Goal: Information Seeking & Learning: Check status

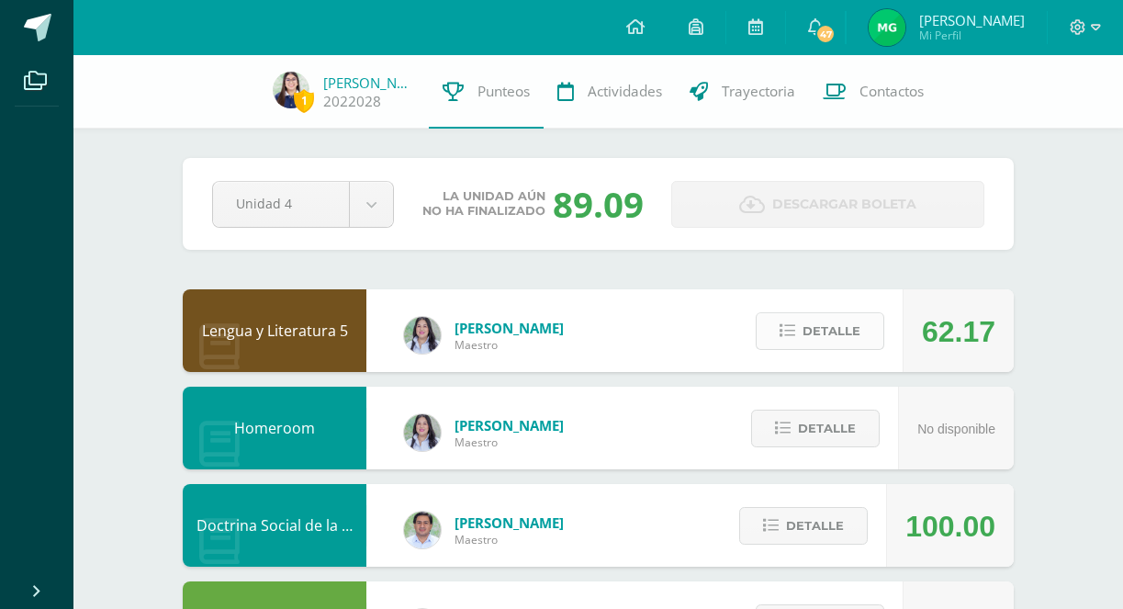
click at [787, 323] on button "Detalle" at bounding box center [820, 331] width 129 height 38
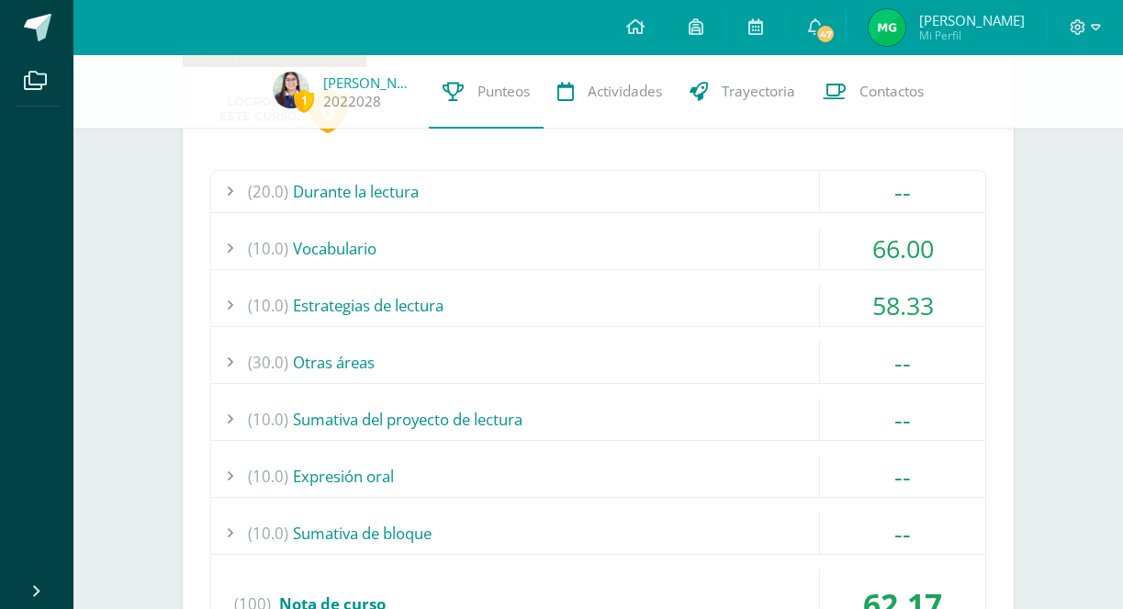
scroll to position [307, 0]
click at [794, 306] on div "(10.0) Estrategias de lectura" at bounding box center [598, 303] width 774 height 41
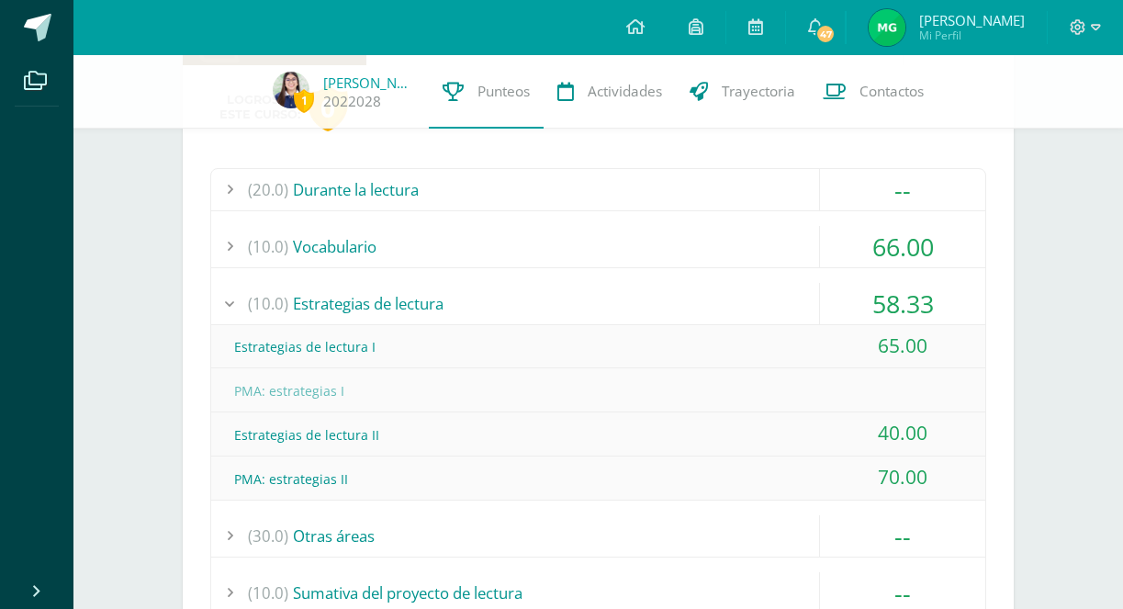
click at [793, 307] on div "(10.0) Estrategias de lectura" at bounding box center [598, 303] width 774 height 41
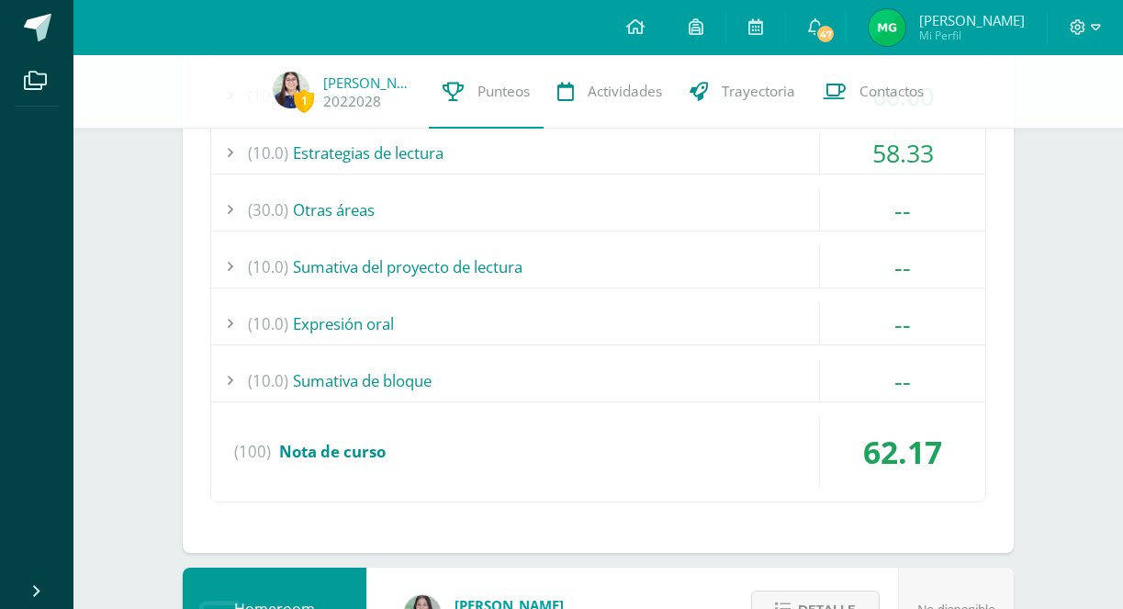
scroll to position [456, 0]
click at [716, 219] on div "(30.0) Otras áreas" at bounding box center [598, 210] width 774 height 41
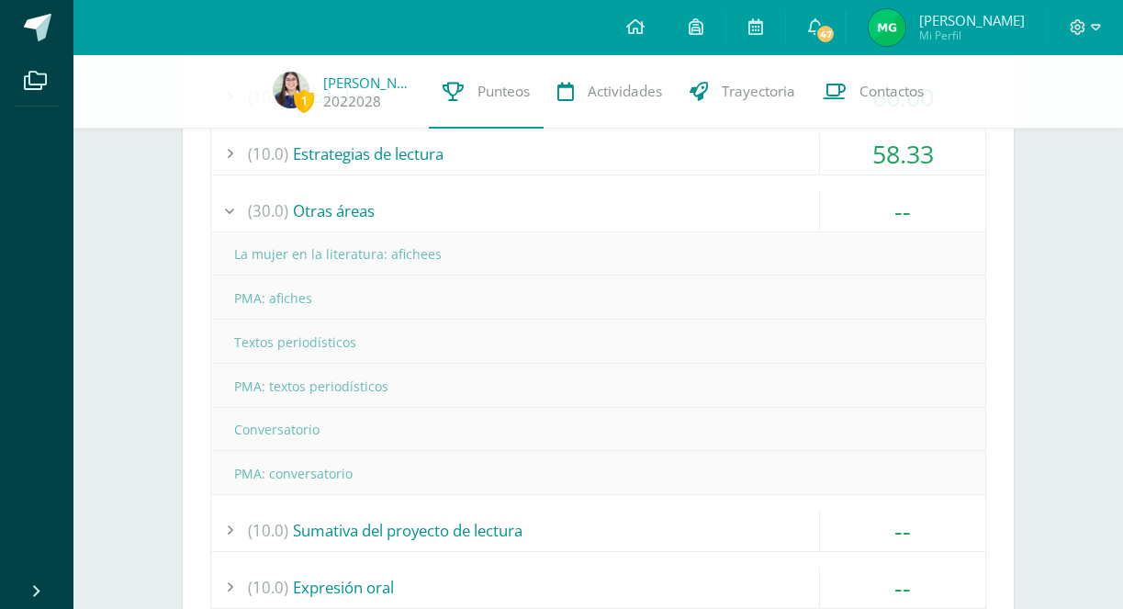
click at [751, 194] on div "(30.0) Otras áreas" at bounding box center [598, 210] width 774 height 41
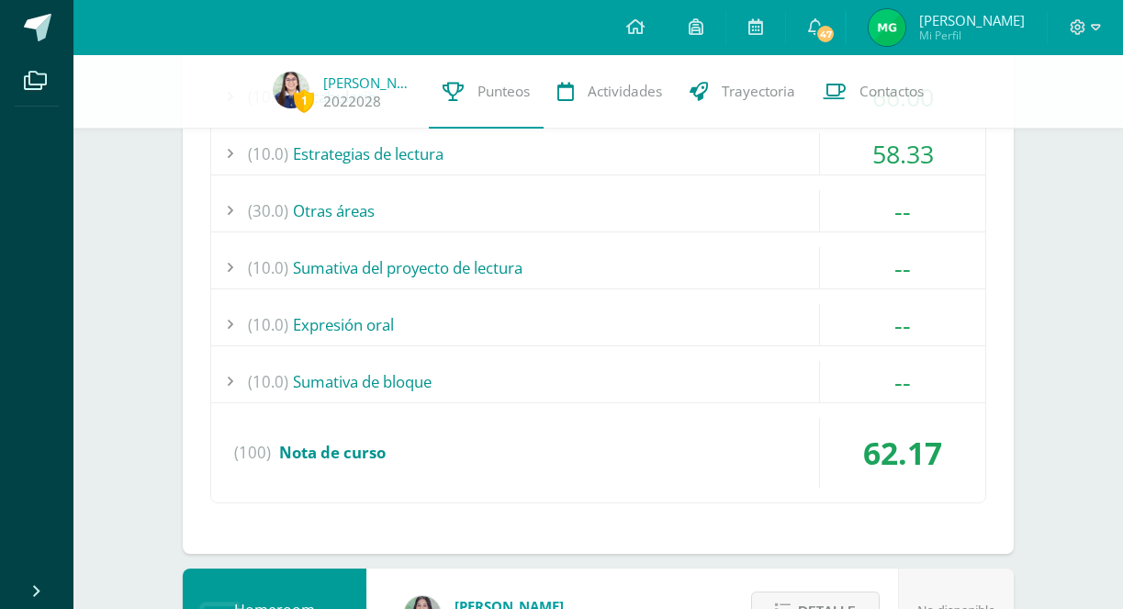
click at [694, 272] on div "(10.0) Sumativa del proyecto de lectura" at bounding box center [598, 267] width 774 height 41
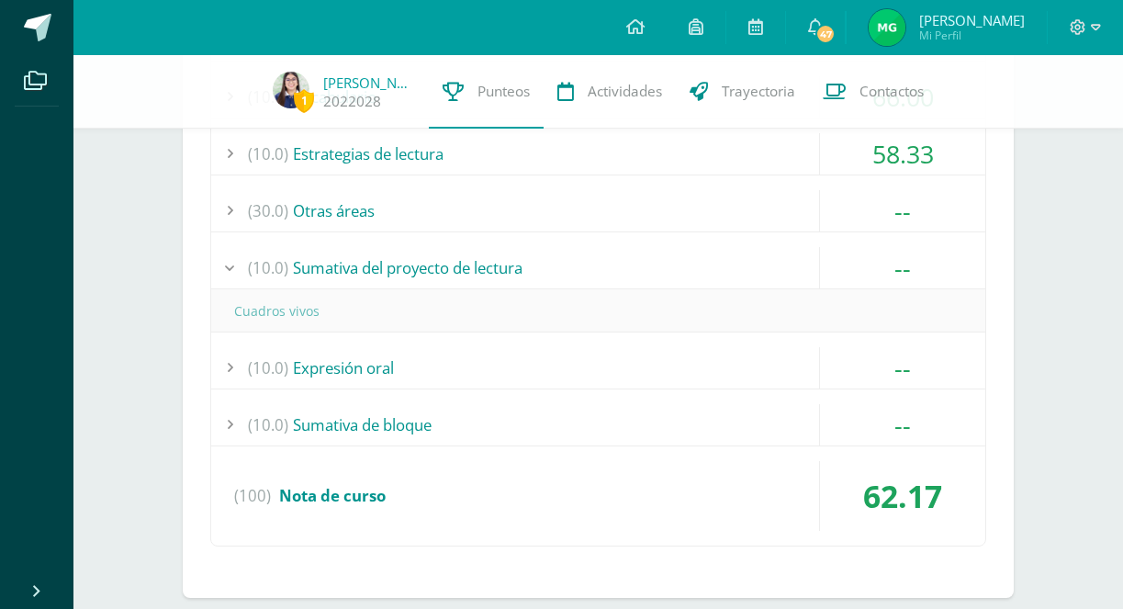
click at [694, 273] on div "(10.0) Sumativa del proyecto de lectura" at bounding box center [598, 267] width 774 height 41
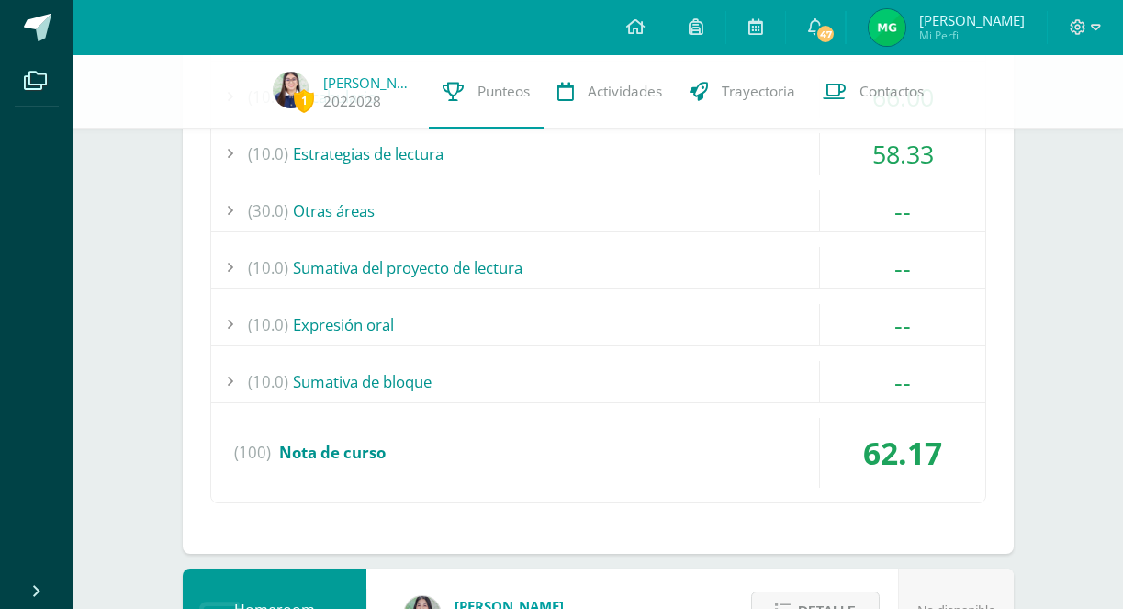
click at [688, 332] on div "(10.0) Expresión oral" at bounding box center [598, 324] width 774 height 41
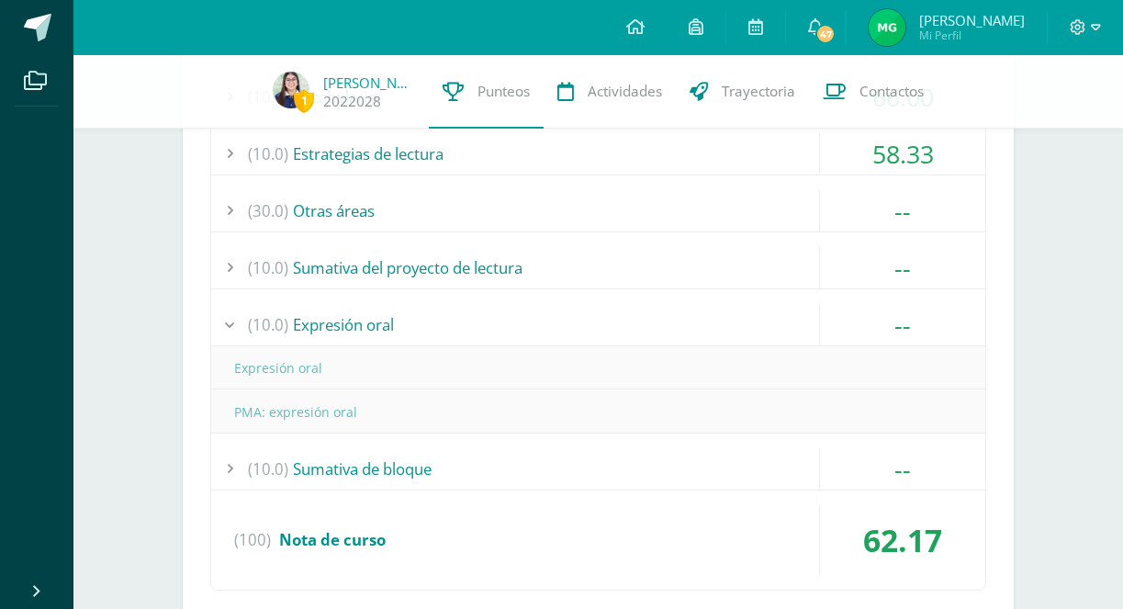
click at [688, 332] on div "(10.0) Expresión oral" at bounding box center [598, 324] width 774 height 41
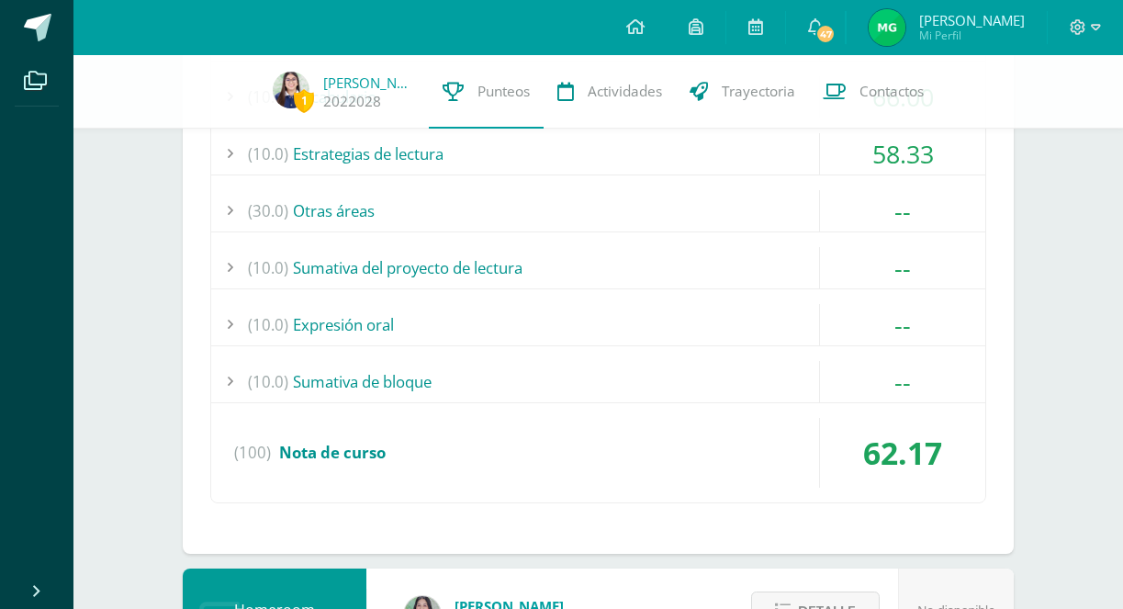
click at [660, 377] on div "(10.0) Sumativa de bloque" at bounding box center [598, 381] width 774 height 41
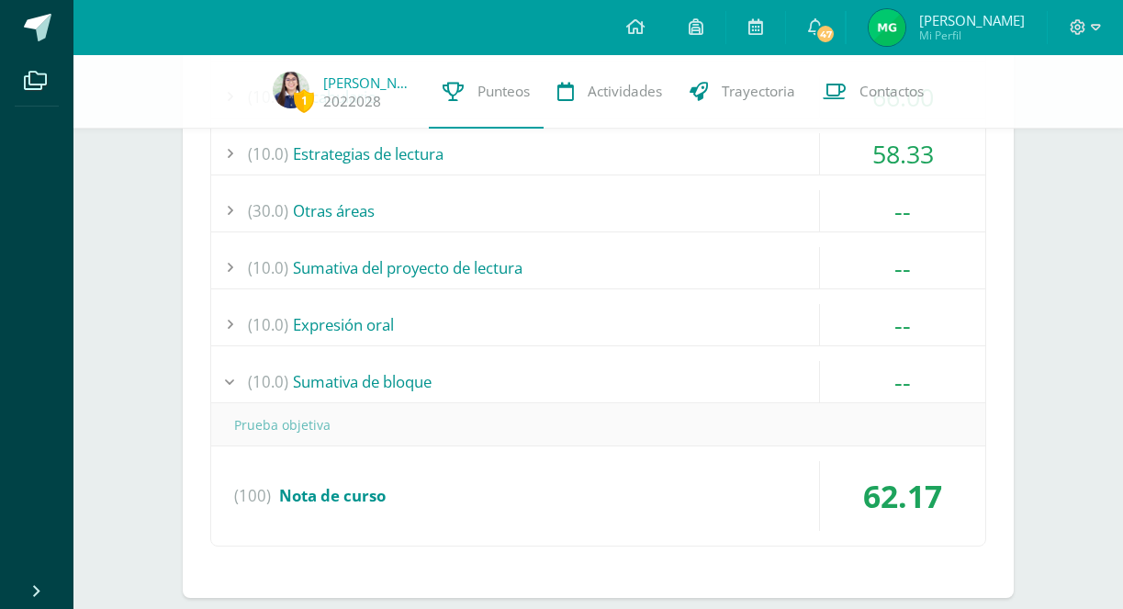
click at [660, 377] on div "(10.0) Sumativa de bloque" at bounding box center [598, 381] width 774 height 41
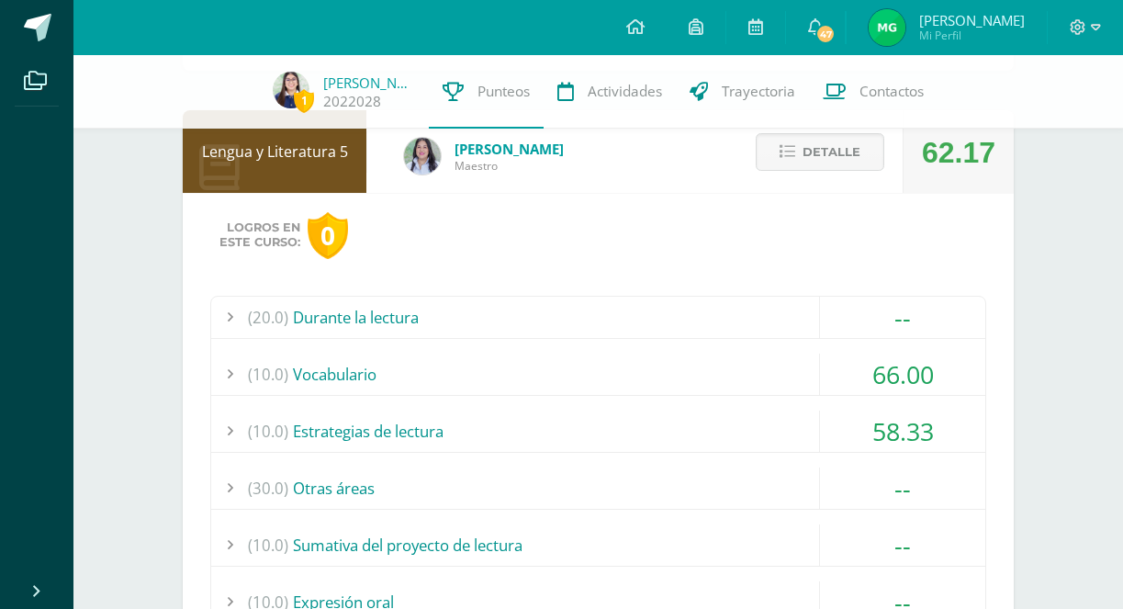
scroll to position [175, 0]
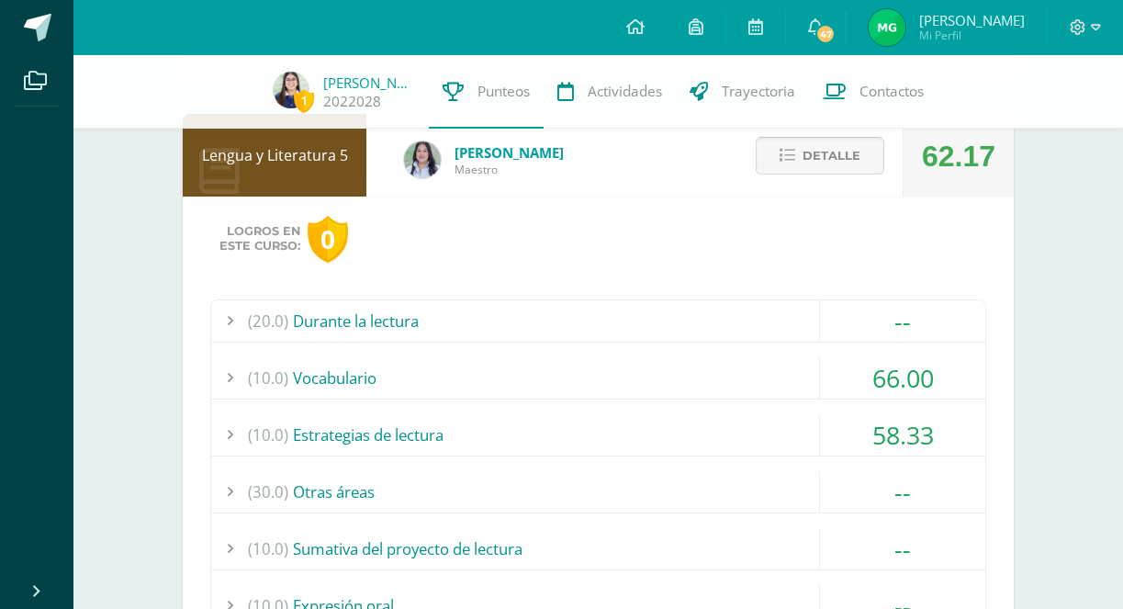
click at [807, 153] on span "Detalle" at bounding box center [832, 156] width 58 height 34
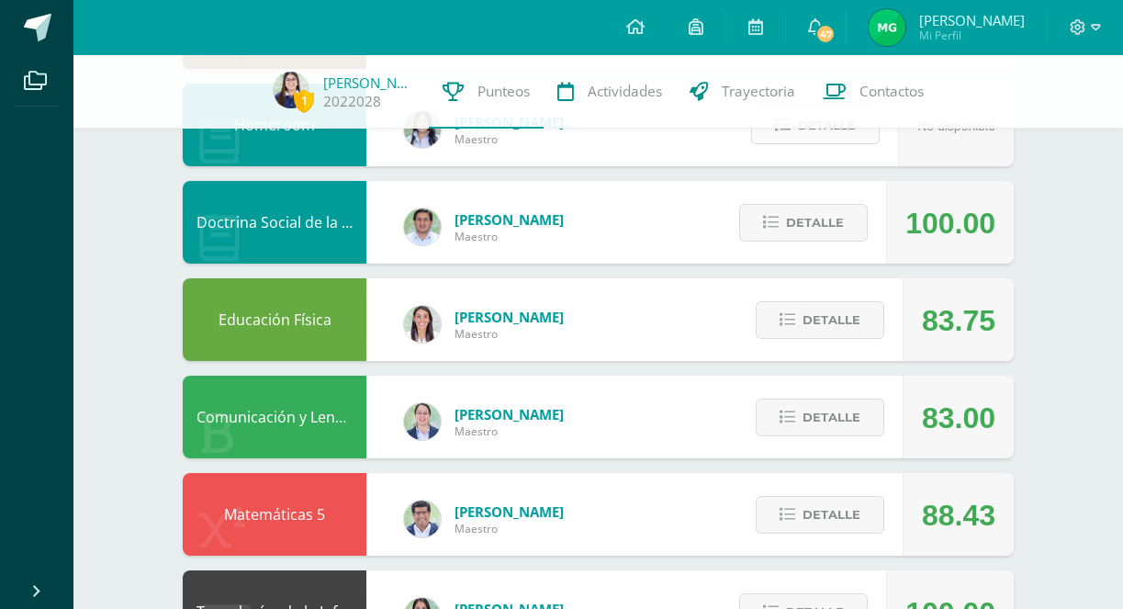
scroll to position [305, 0]
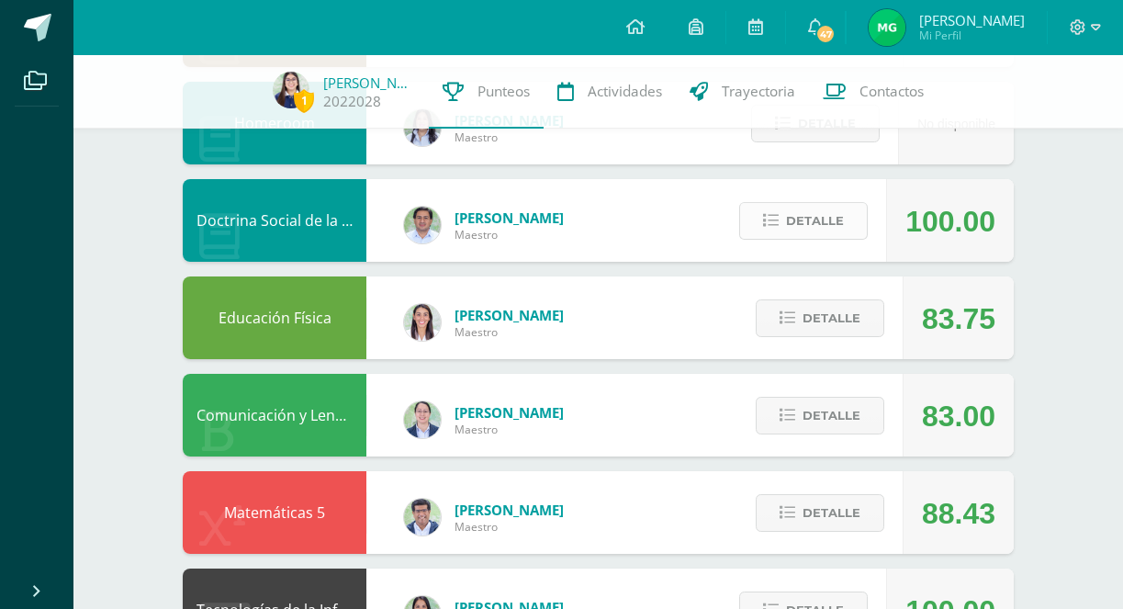
click at [805, 214] on span "Detalle" at bounding box center [815, 221] width 58 height 34
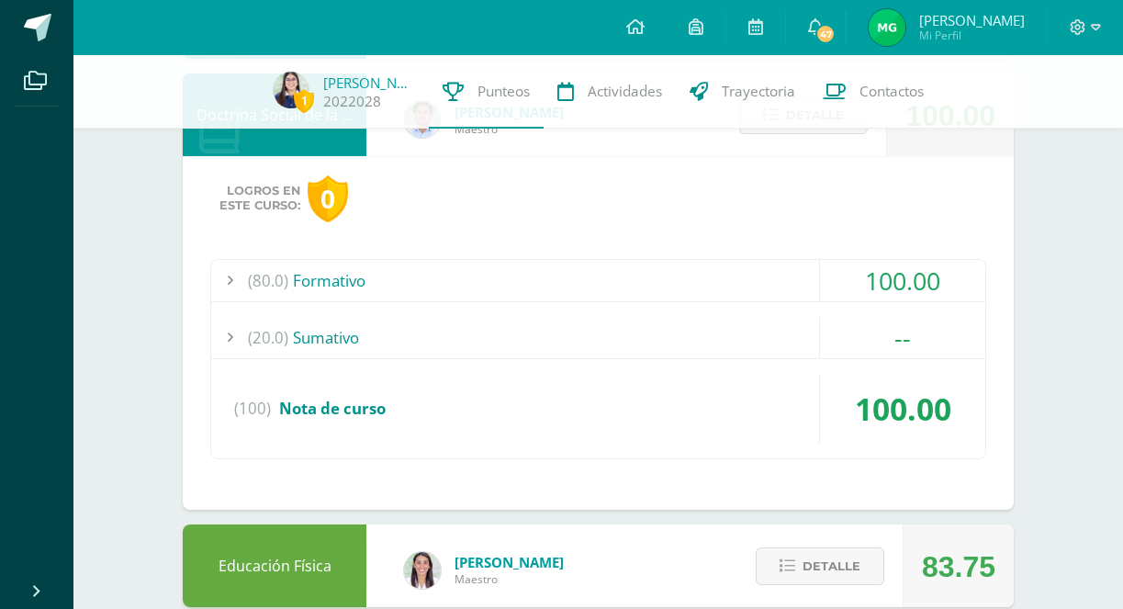
scroll to position [429, 0]
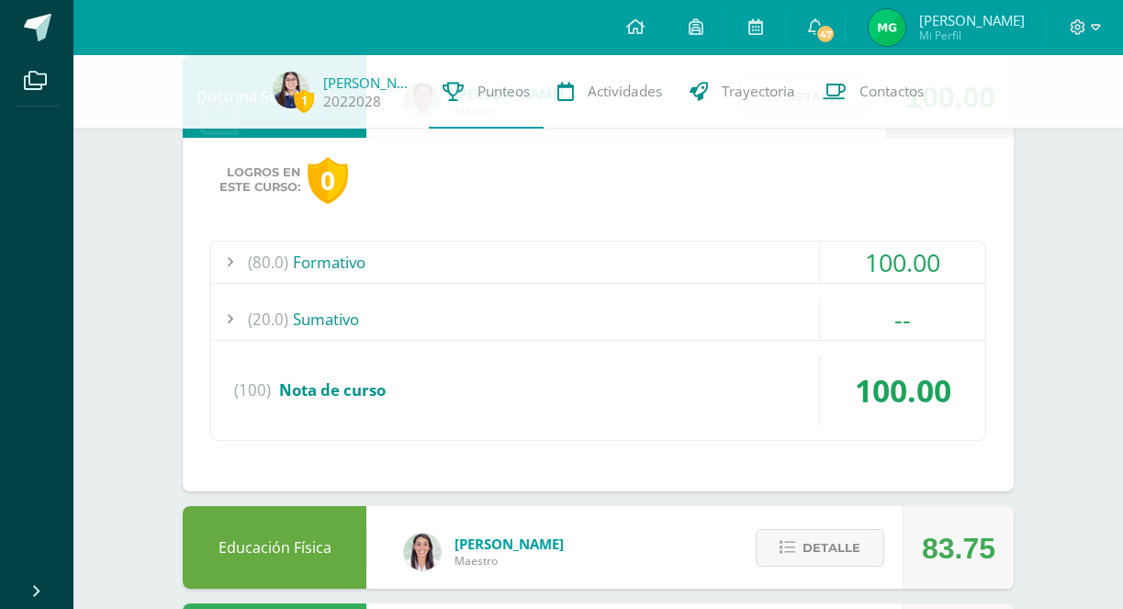
click at [756, 263] on div "(80.0) Formativo" at bounding box center [598, 262] width 774 height 41
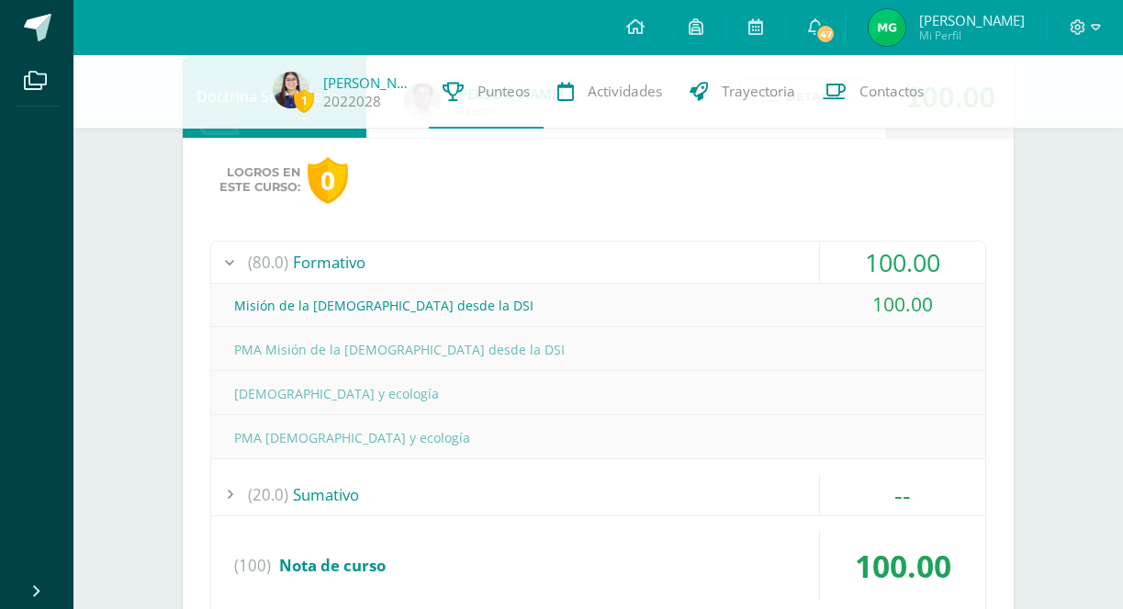
click at [802, 267] on div "(80.0) Formativo" at bounding box center [598, 262] width 774 height 41
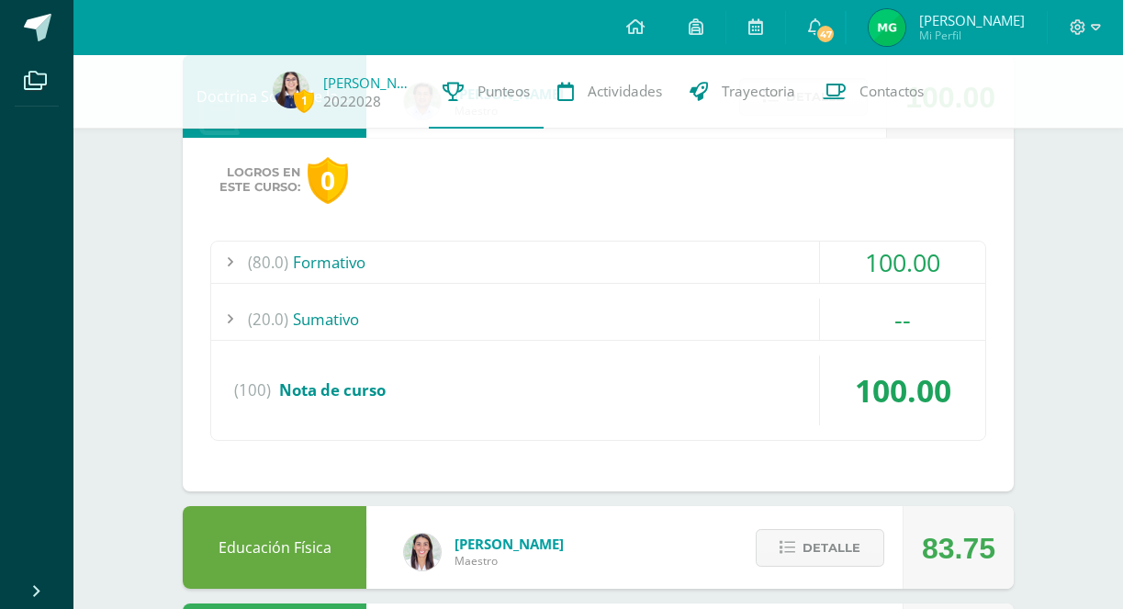
click at [784, 332] on div "(20.0) Sumativo" at bounding box center [598, 318] width 774 height 41
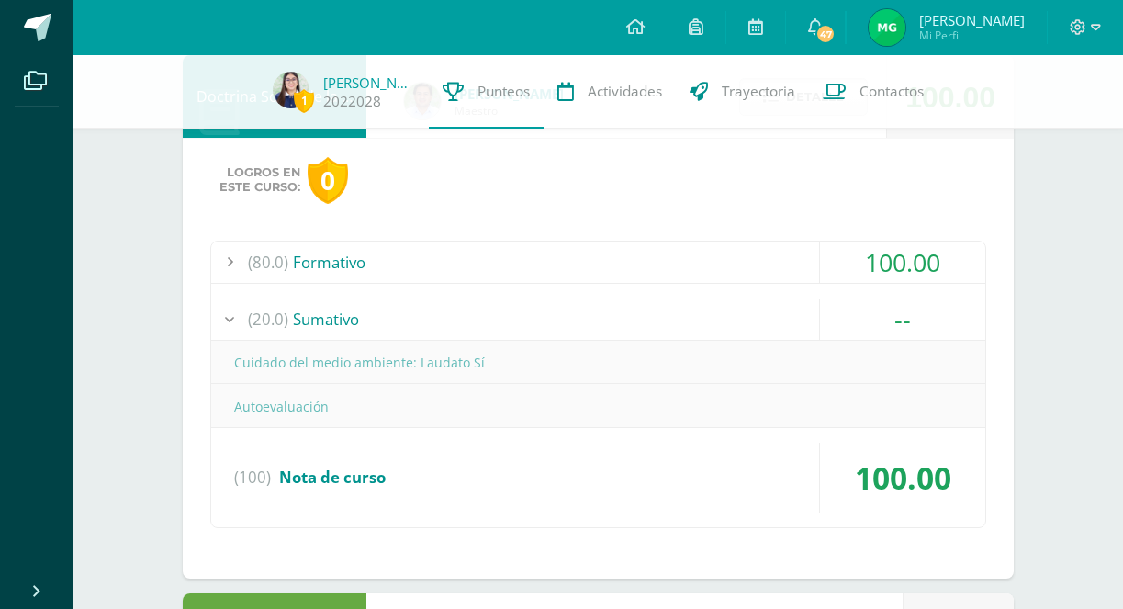
click at [780, 318] on div "(20.0) Sumativo" at bounding box center [598, 318] width 774 height 41
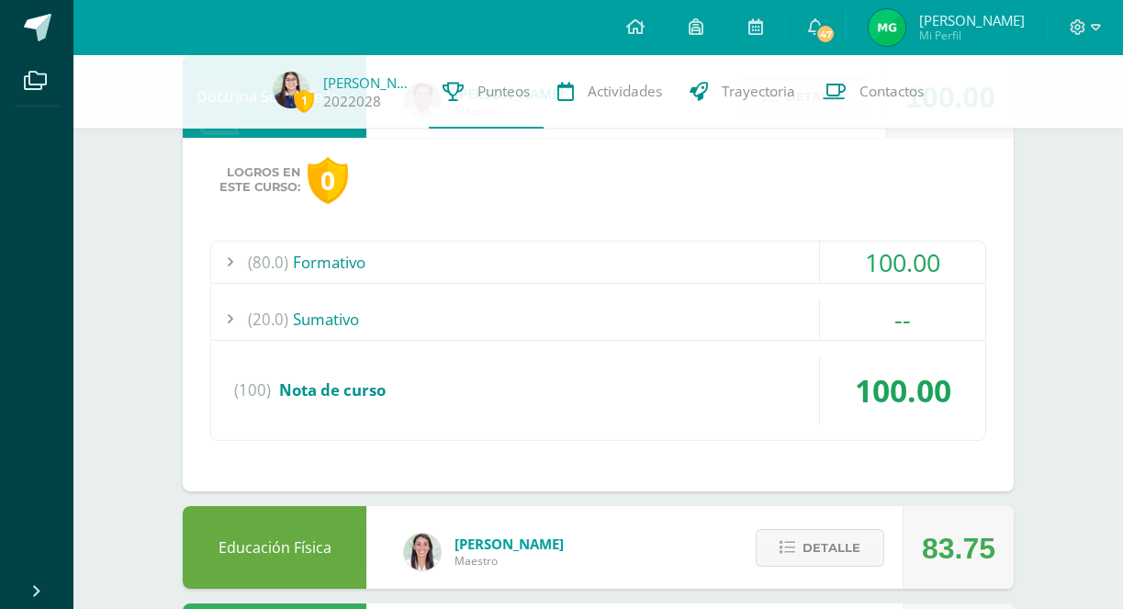
click at [803, 253] on div "(80.0) Formativo" at bounding box center [598, 262] width 774 height 41
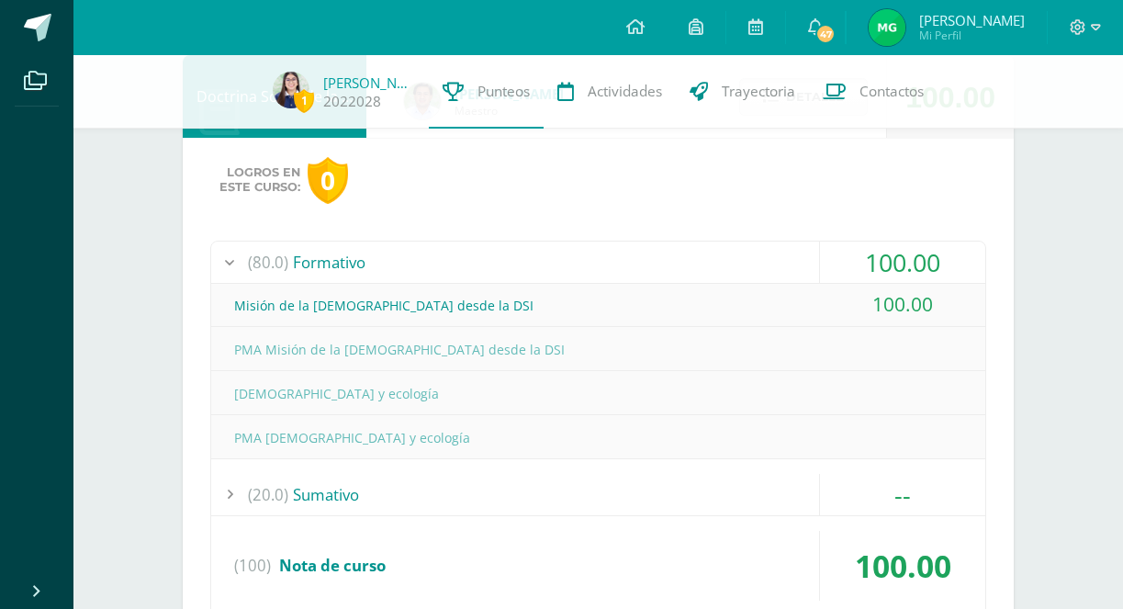
click at [801, 253] on div "(80.0) Formativo" at bounding box center [598, 262] width 774 height 41
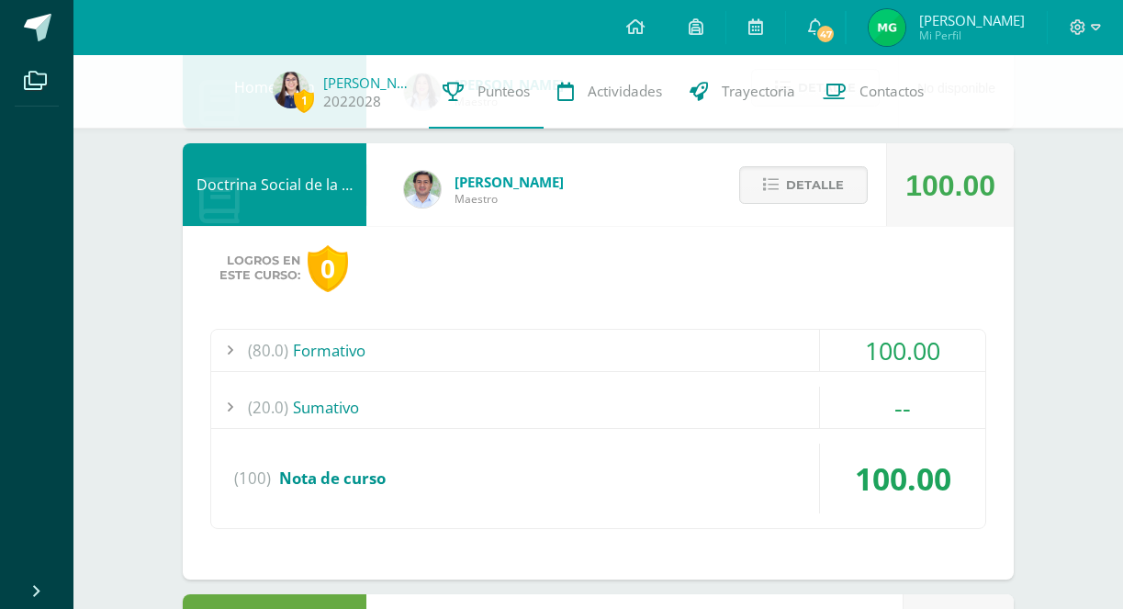
scroll to position [338, 0]
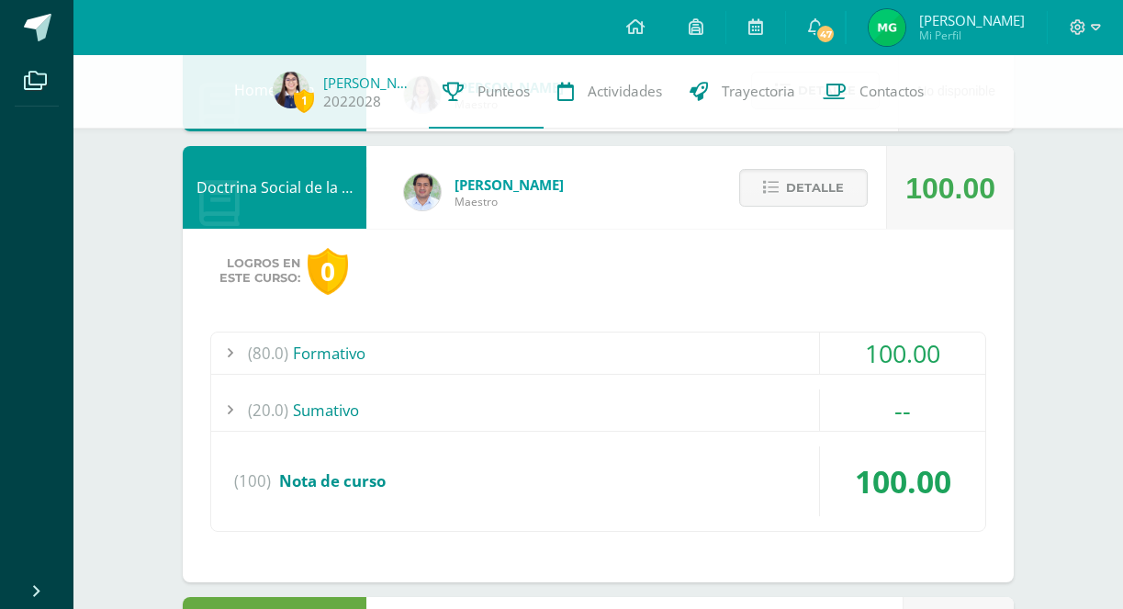
click at [806, 208] on div "Detalle" at bounding box center [799, 187] width 175 height 83
click at [800, 193] on span "Detalle" at bounding box center [815, 188] width 58 height 34
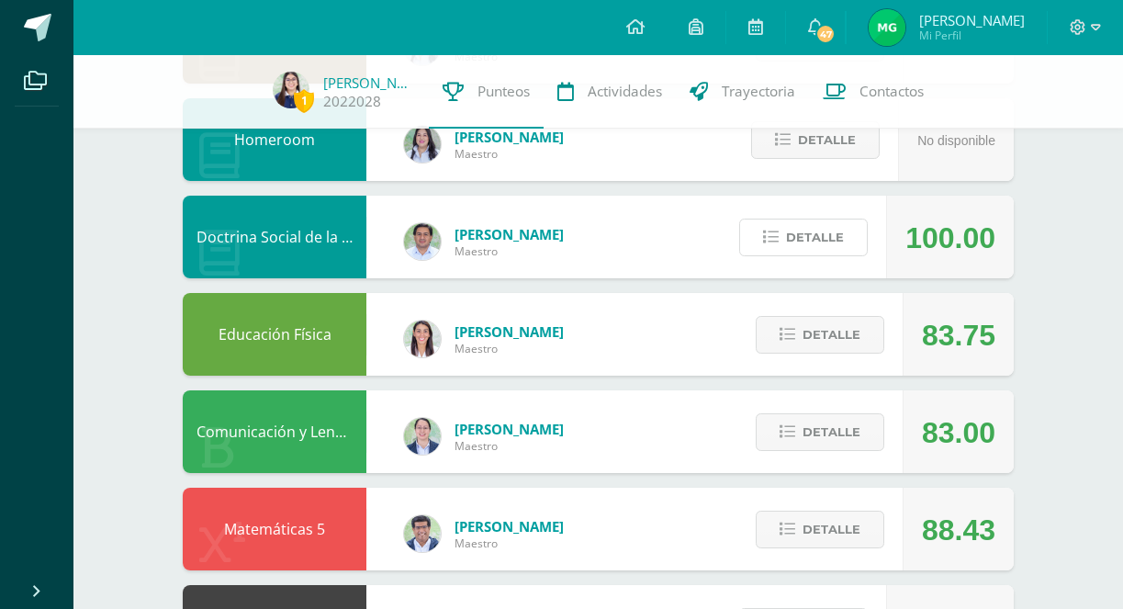
scroll to position [273, 0]
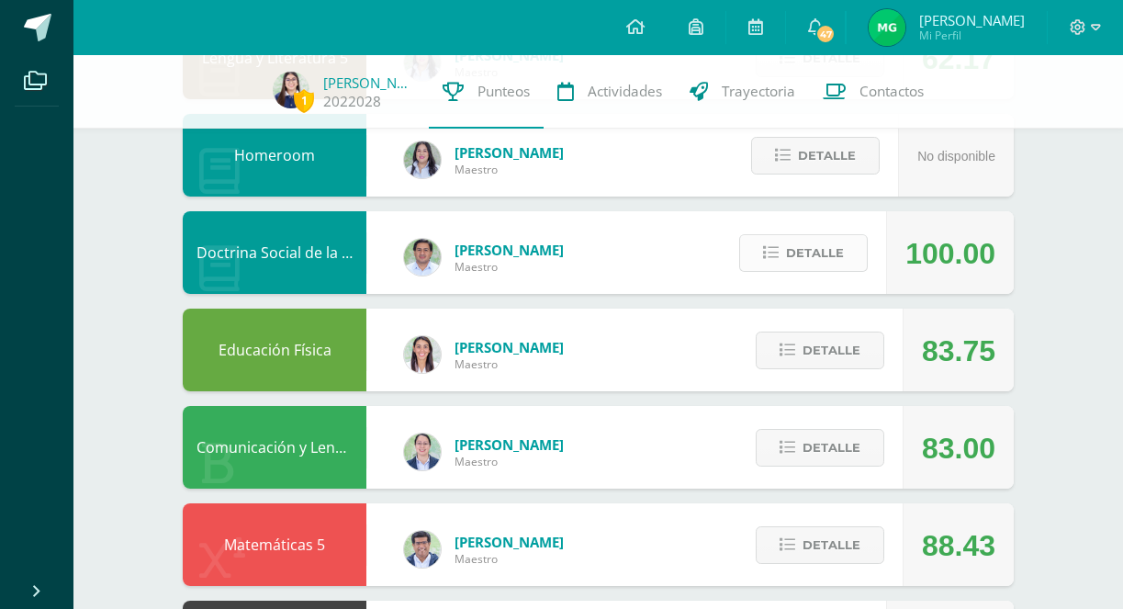
click at [790, 262] on span "Detalle" at bounding box center [815, 253] width 58 height 34
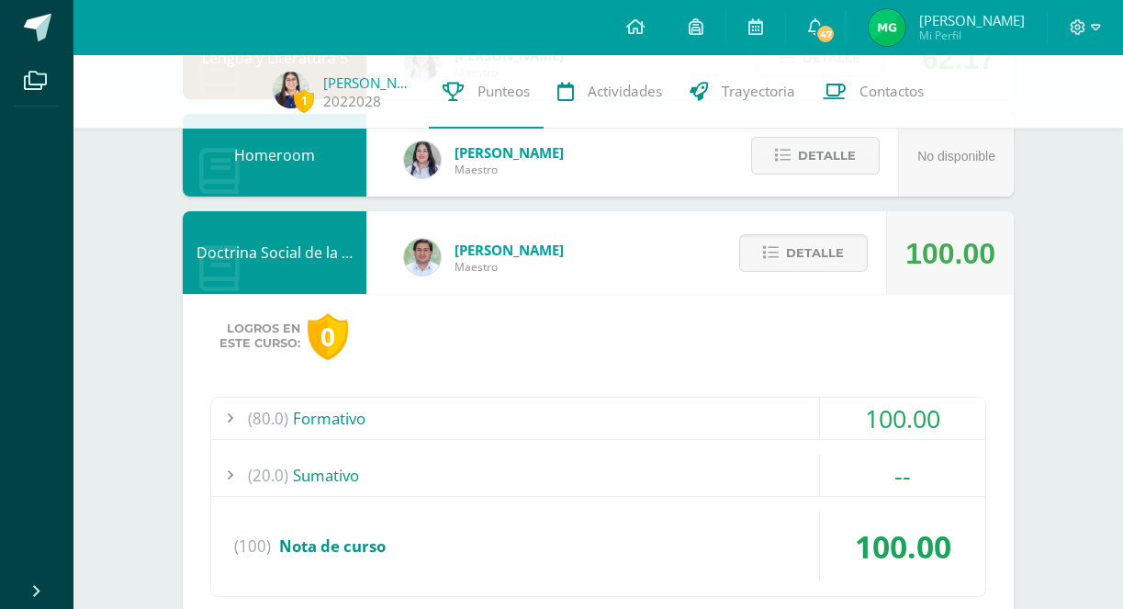
click at [693, 386] on div "Logros en este curso: 0 (80.0) Formativo 100.00 Misión de la Iglesia desde la D…" at bounding box center [598, 471] width 831 height 354
click at [693, 414] on div "(80.0) Formativo" at bounding box center [598, 418] width 774 height 41
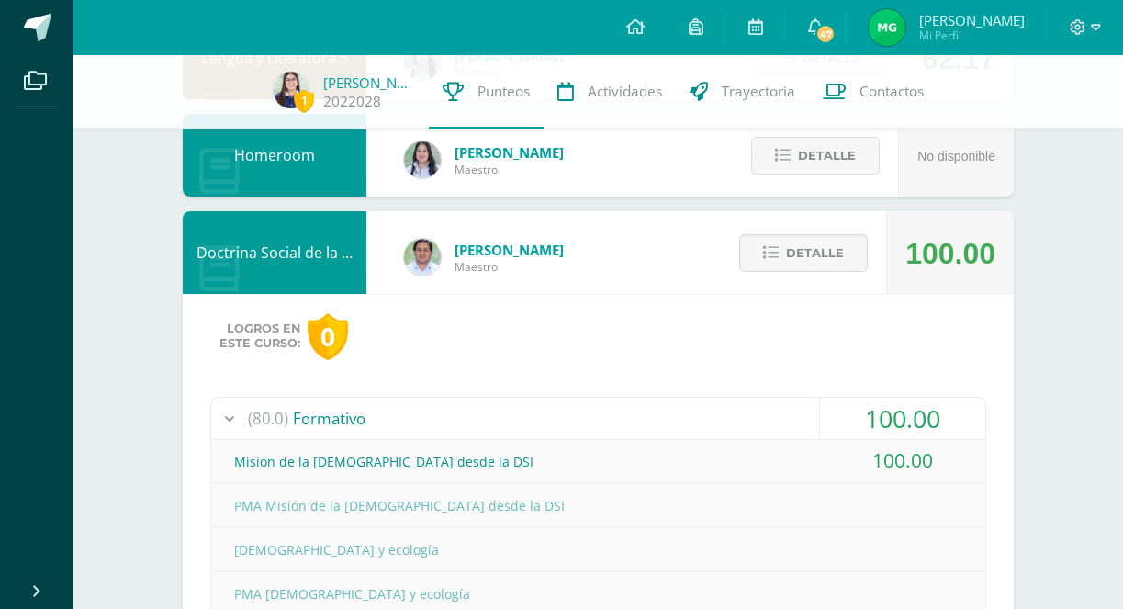
click at [693, 420] on div "(80.0) Formativo" at bounding box center [598, 418] width 774 height 41
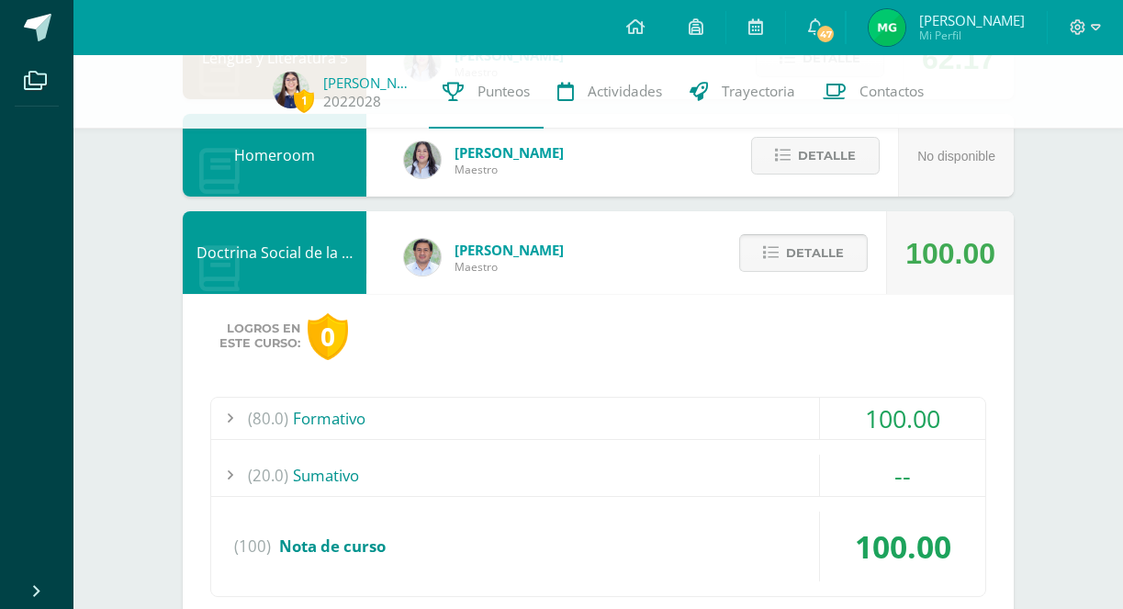
click at [815, 254] on span "Detalle" at bounding box center [815, 253] width 58 height 34
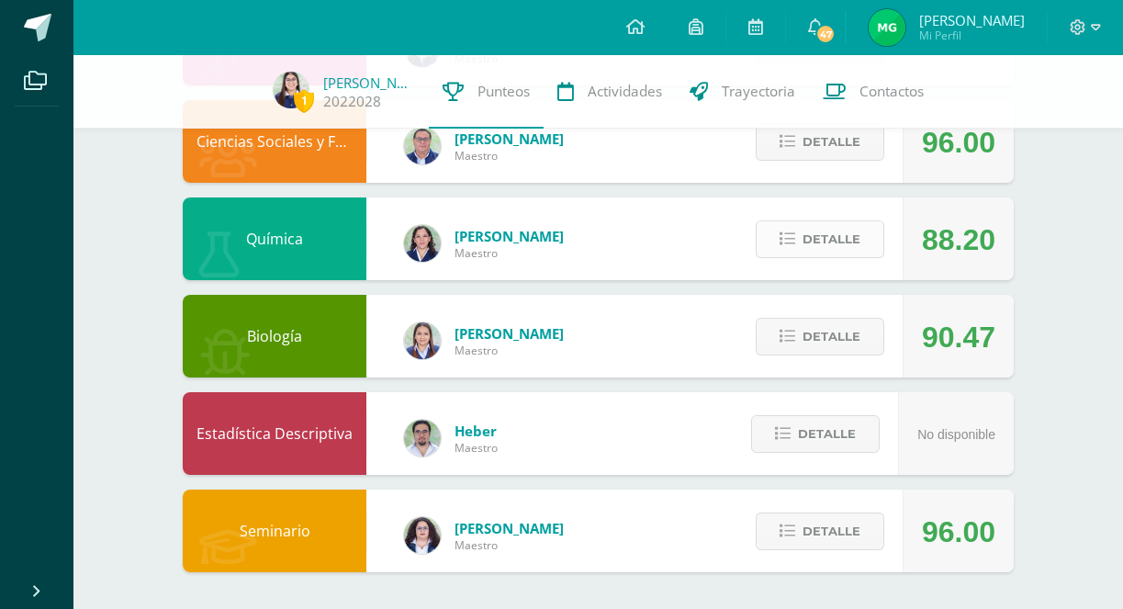
scroll to position [964, 0]
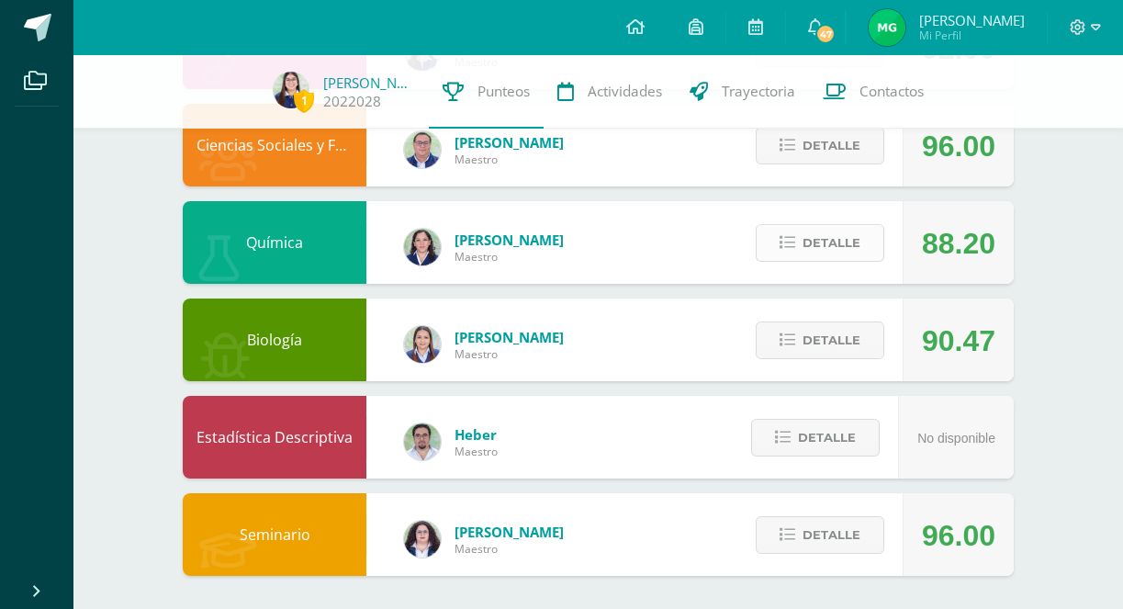
click at [827, 246] on span "Detalle" at bounding box center [832, 243] width 58 height 34
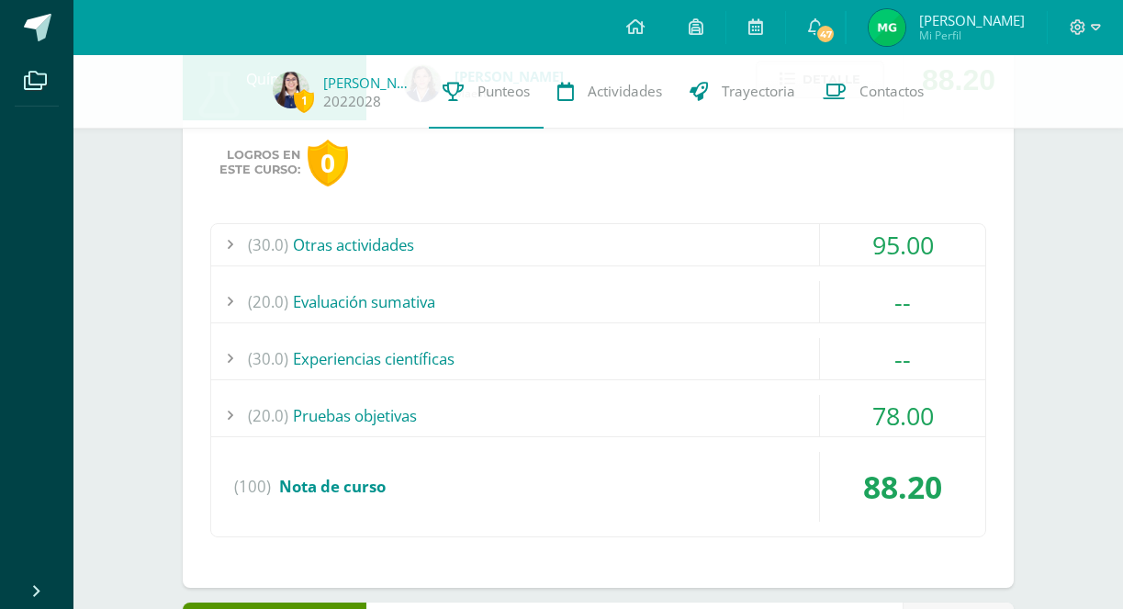
scroll to position [1127, 0]
click at [768, 397] on div "(20.0) Pruebas objetivas" at bounding box center [598, 416] width 774 height 41
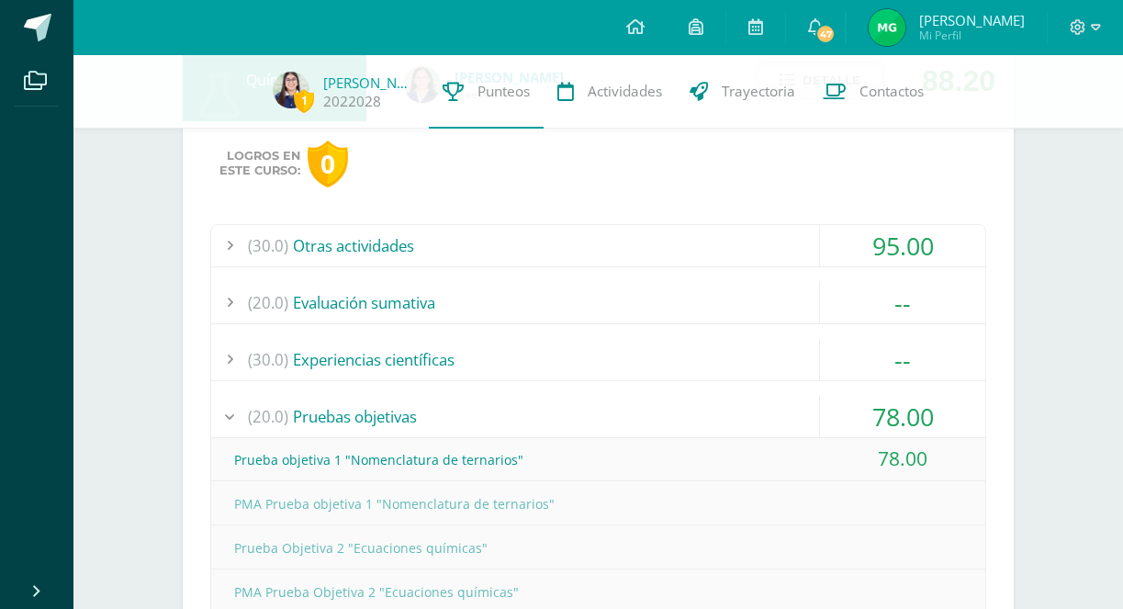
click at [758, 415] on div "(20.0) Pruebas objetivas" at bounding box center [598, 416] width 774 height 41
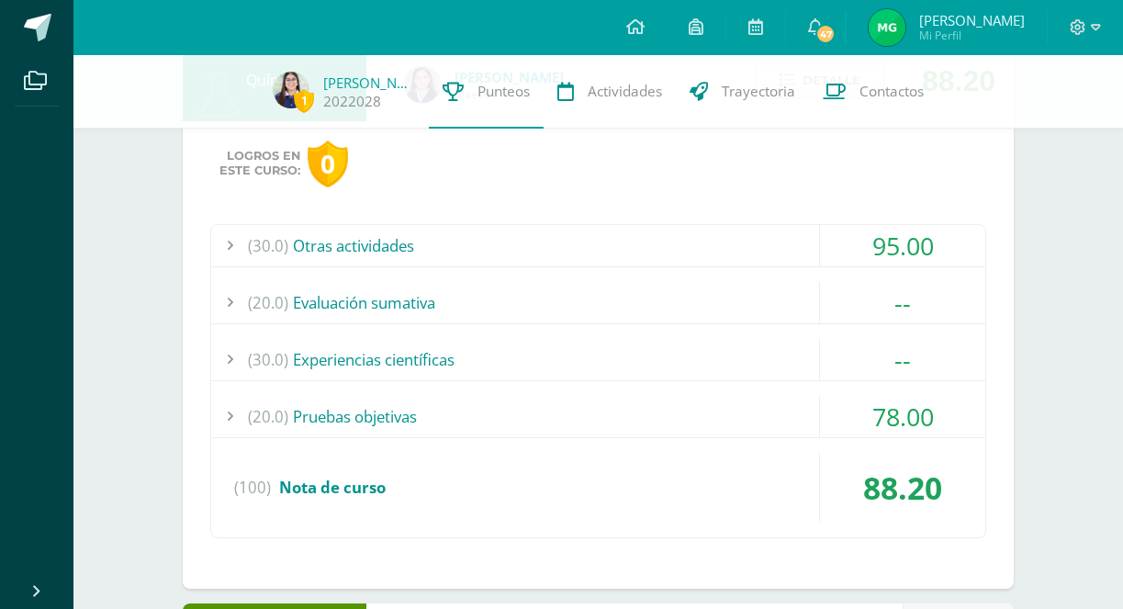
click at [805, 228] on div "(30.0) Otras actividades" at bounding box center [598, 245] width 774 height 41
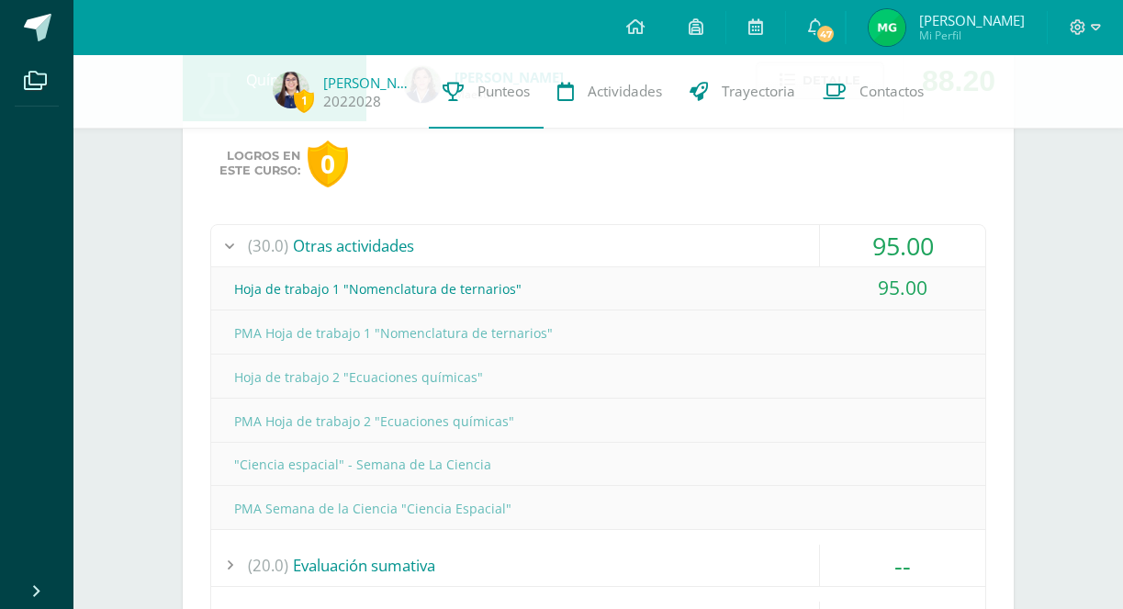
click at [797, 237] on div "(30.0) Otras actividades" at bounding box center [598, 245] width 774 height 41
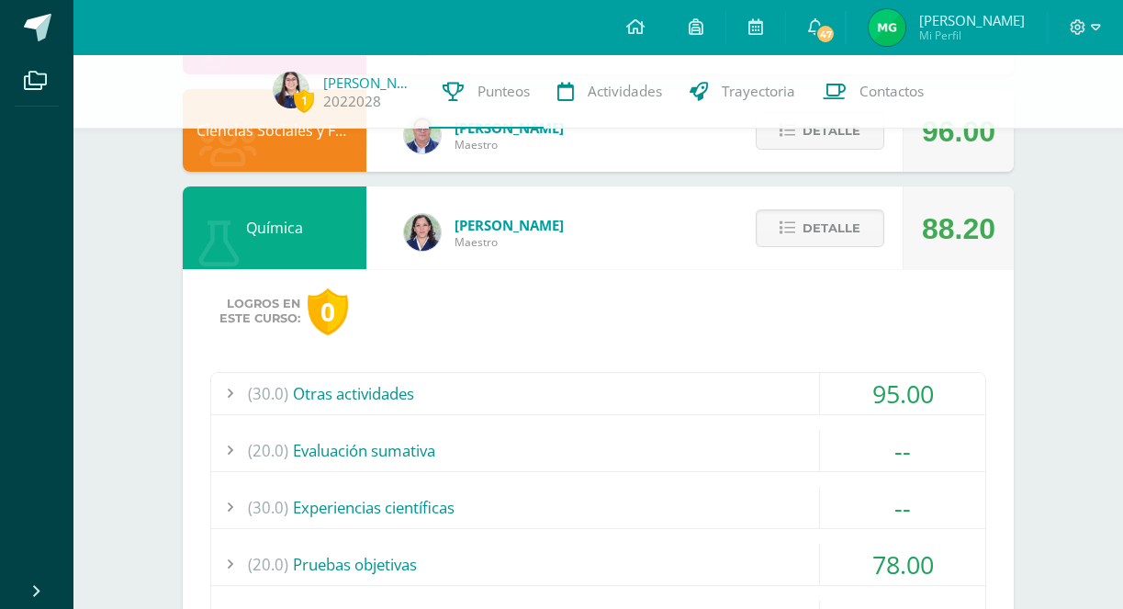
click at [797, 237] on button "Detalle" at bounding box center [820, 228] width 129 height 38
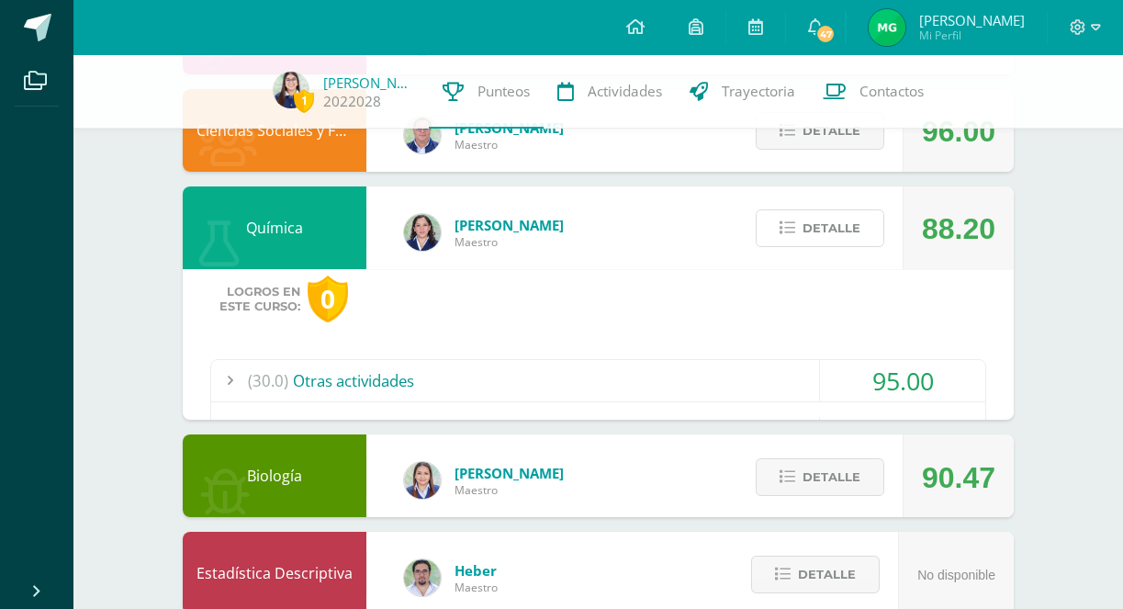
scroll to position [968, 0]
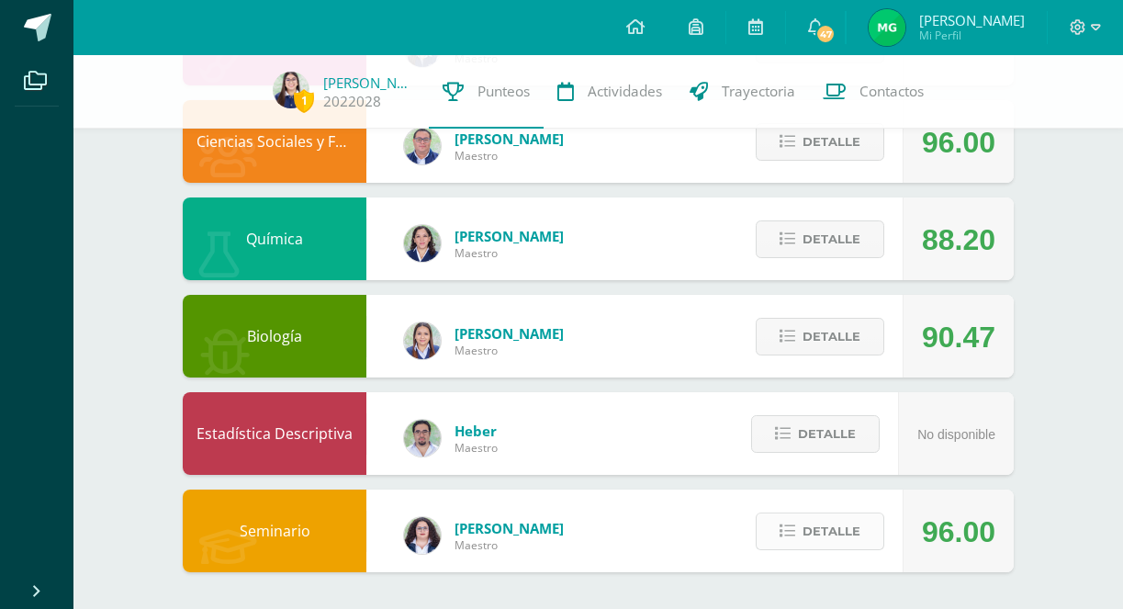
click at [820, 534] on span "Detalle" at bounding box center [832, 531] width 58 height 34
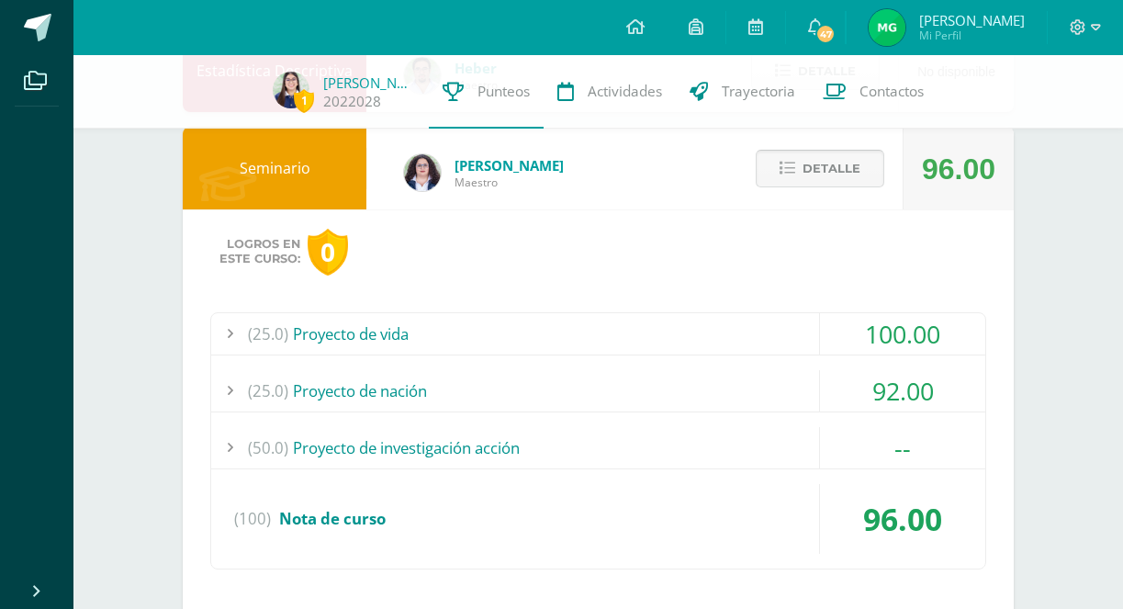
scroll to position [1379, 0]
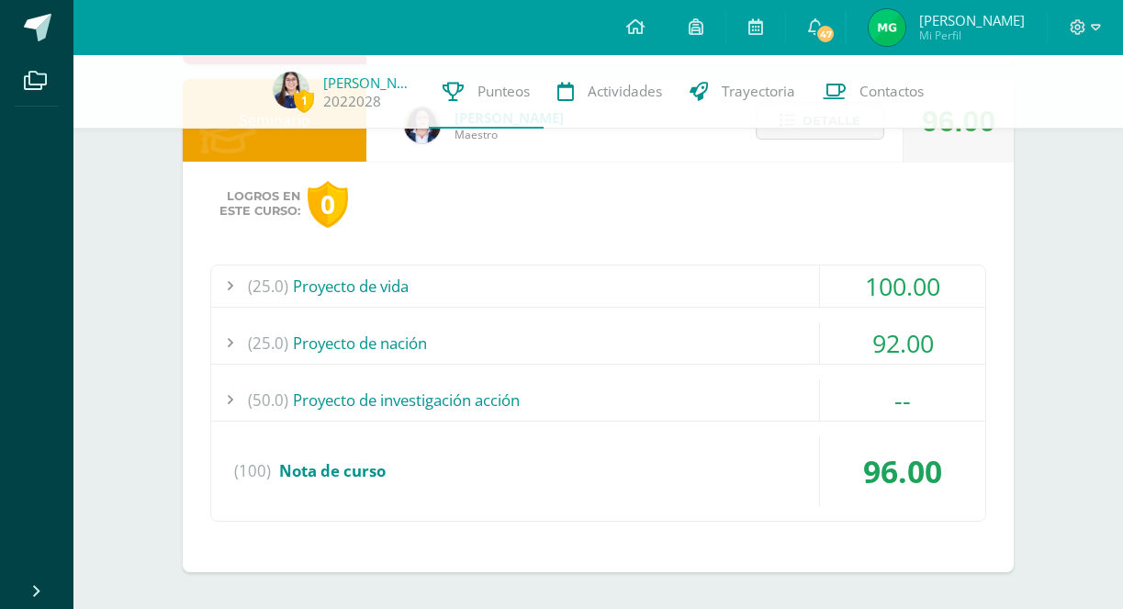
click at [759, 285] on div "(25.0) Proyecto de vida" at bounding box center [598, 285] width 774 height 41
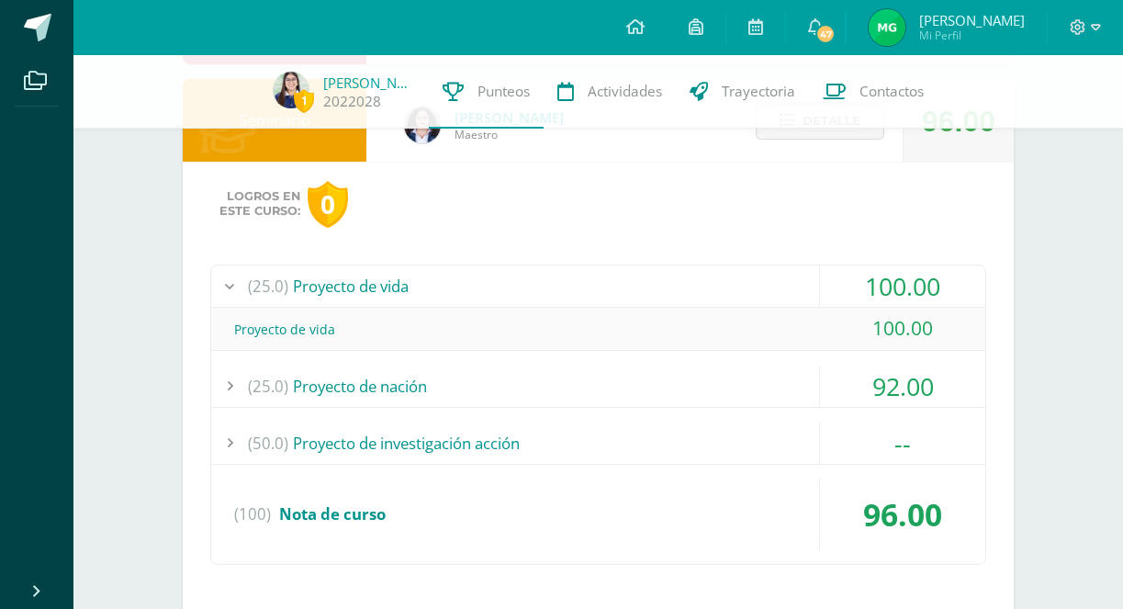
click at [760, 288] on div "(25.0) Proyecto de vida" at bounding box center [598, 285] width 774 height 41
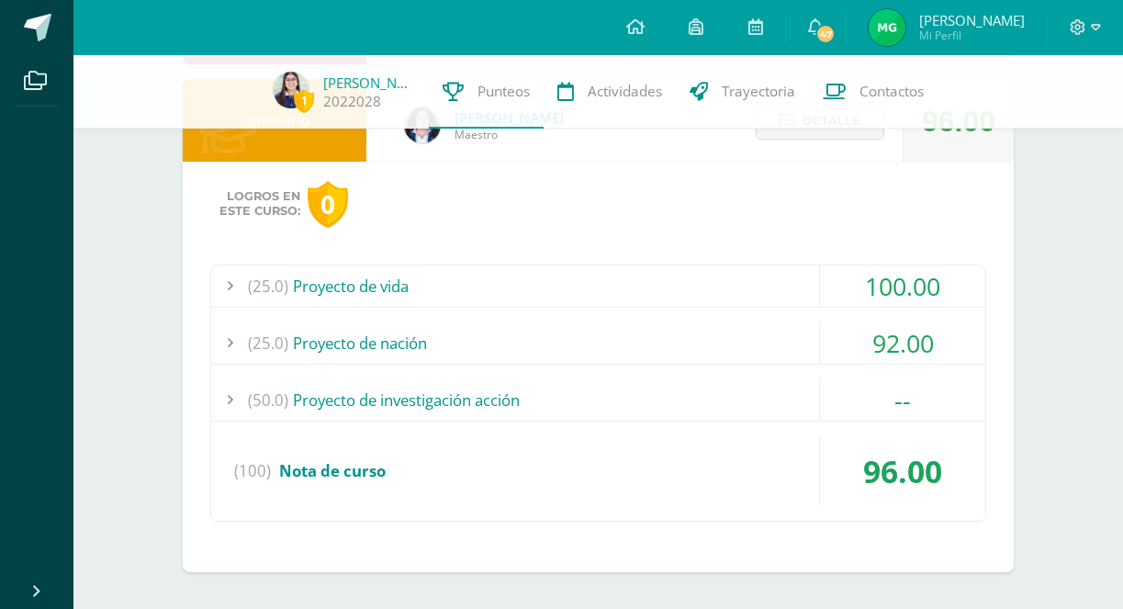
click at [772, 332] on div "(25.0) Proyecto de nación" at bounding box center [598, 342] width 774 height 41
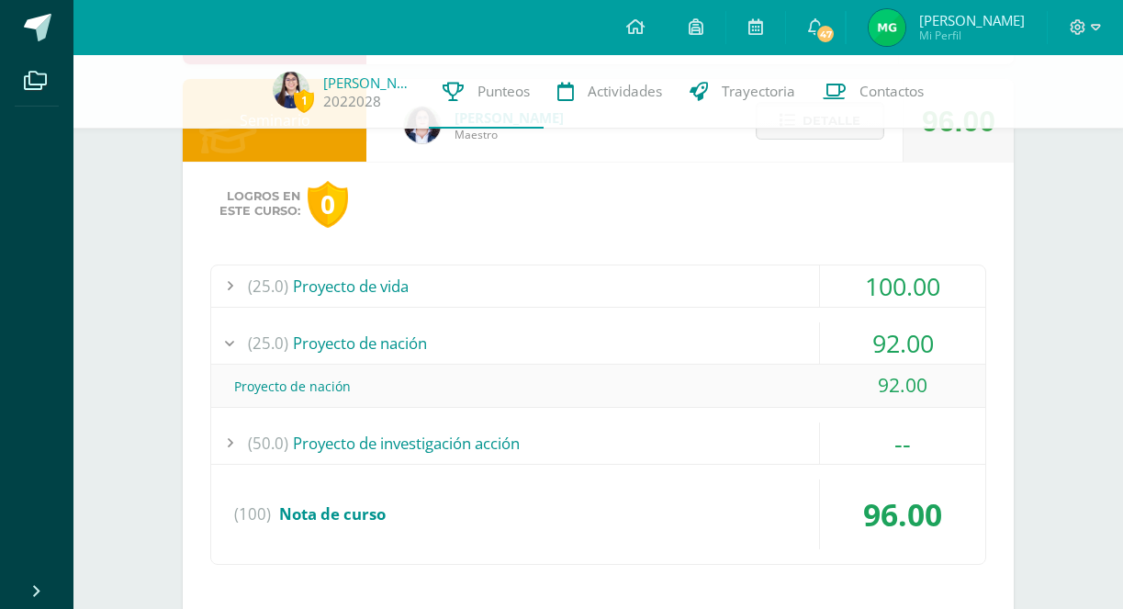
click at [772, 333] on div "(25.0) Proyecto de nación" at bounding box center [598, 342] width 774 height 41
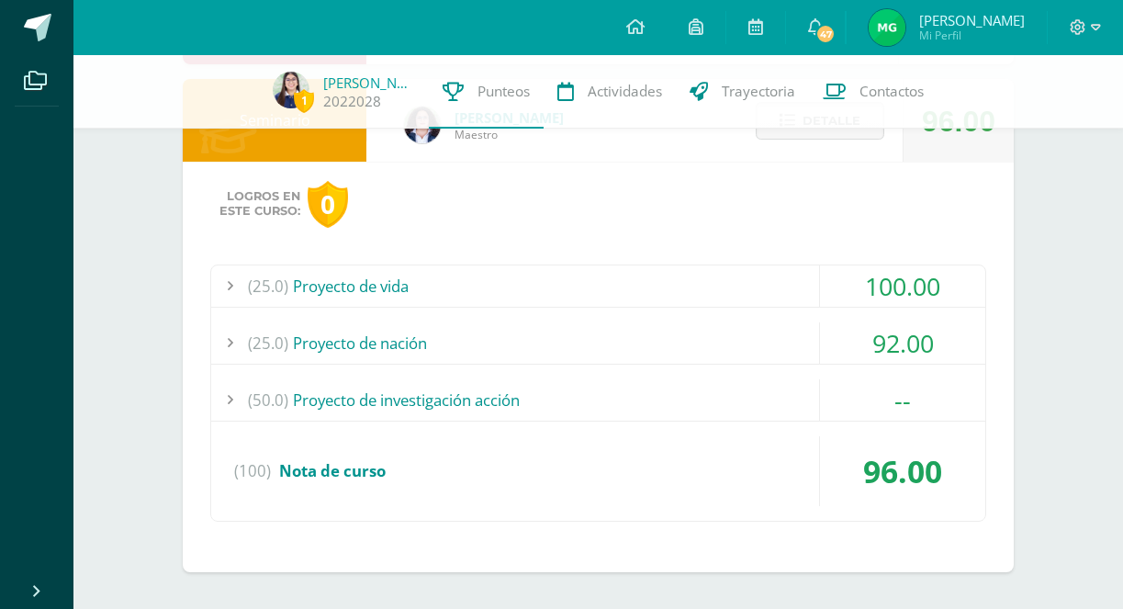
click at [772, 338] on div "(25.0) Proyecto de nación" at bounding box center [598, 342] width 774 height 41
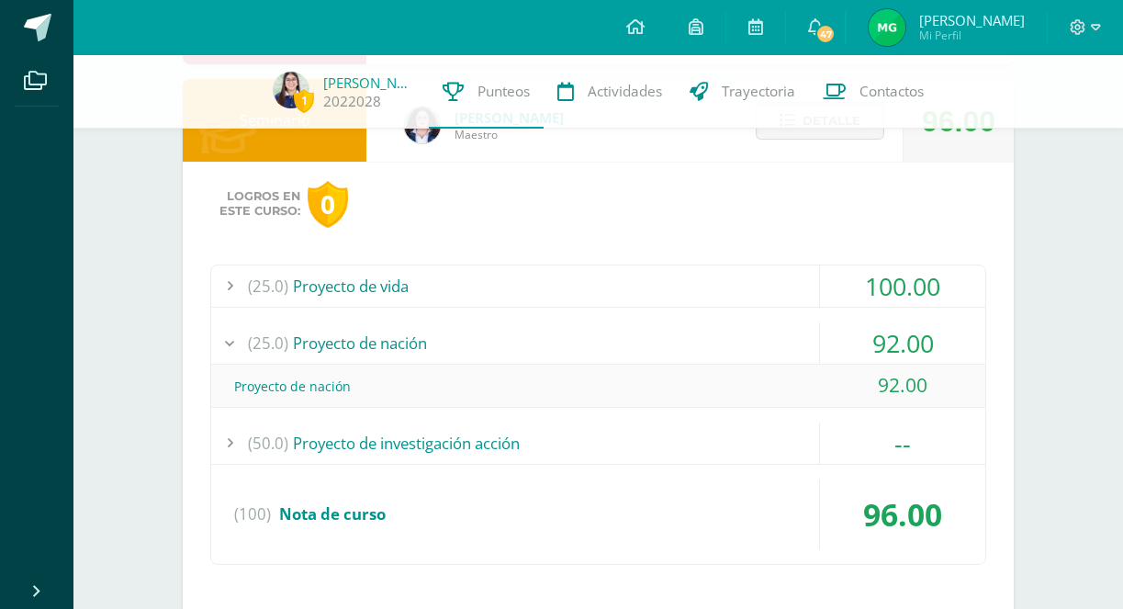
click at [771, 338] on div "(25.0) Proyecto de nación" at bounding box center [598, 342] width 774 height 41
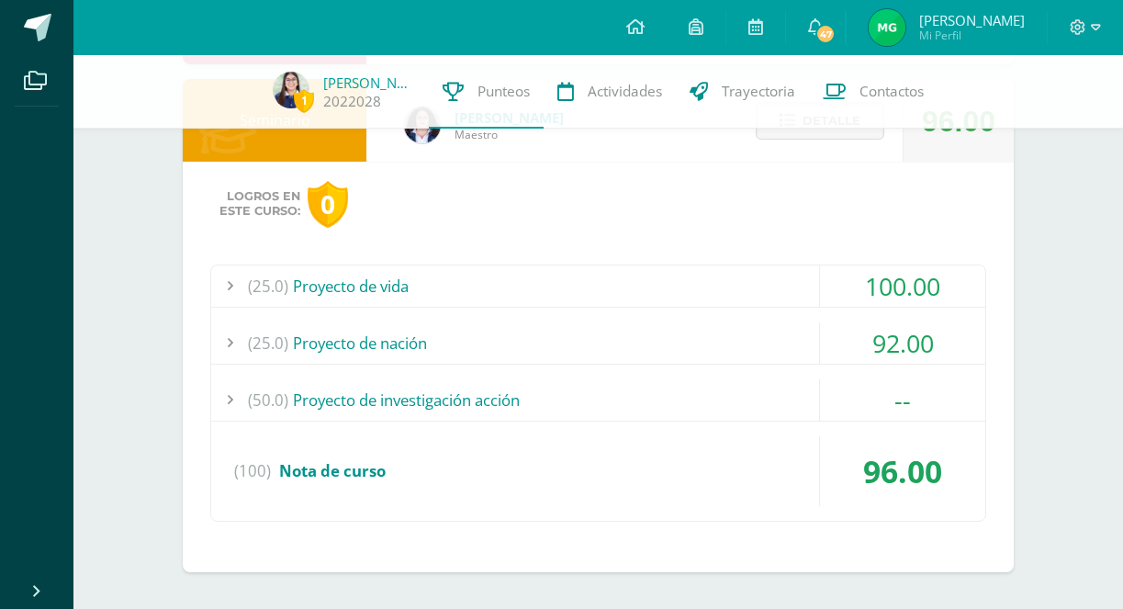
click at [771, 398] on div "(50.0) Proyecto de investigación acción" at bounding box center [598, 399] width 774 height 41
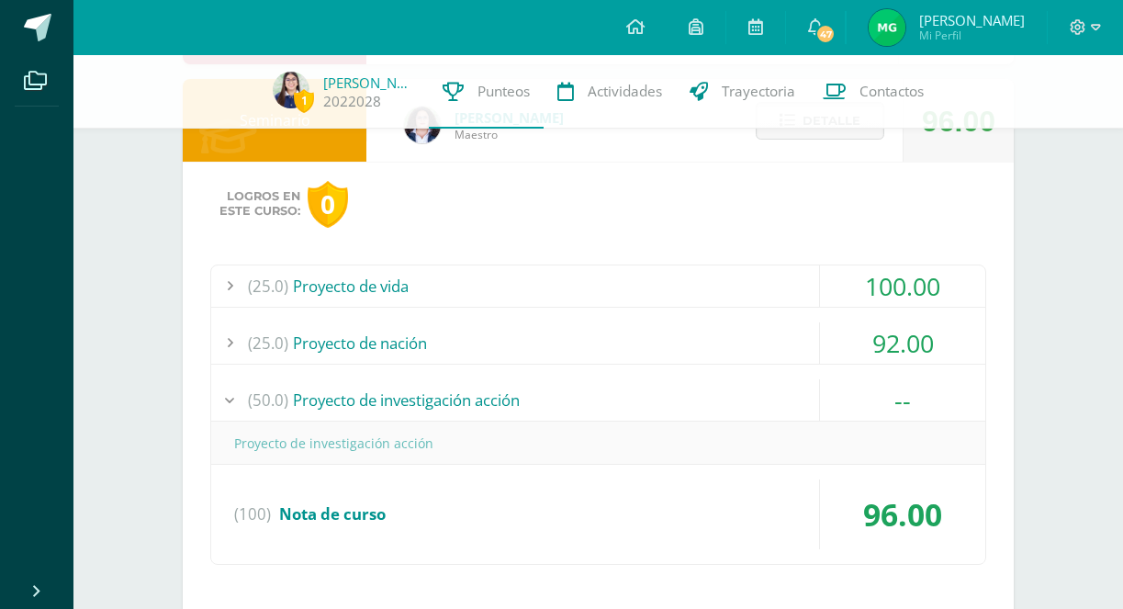
click at [769, 379] on div "(50.0) Proyecto de investigación acción" at bounding box center [598, 399] width 774 height 41
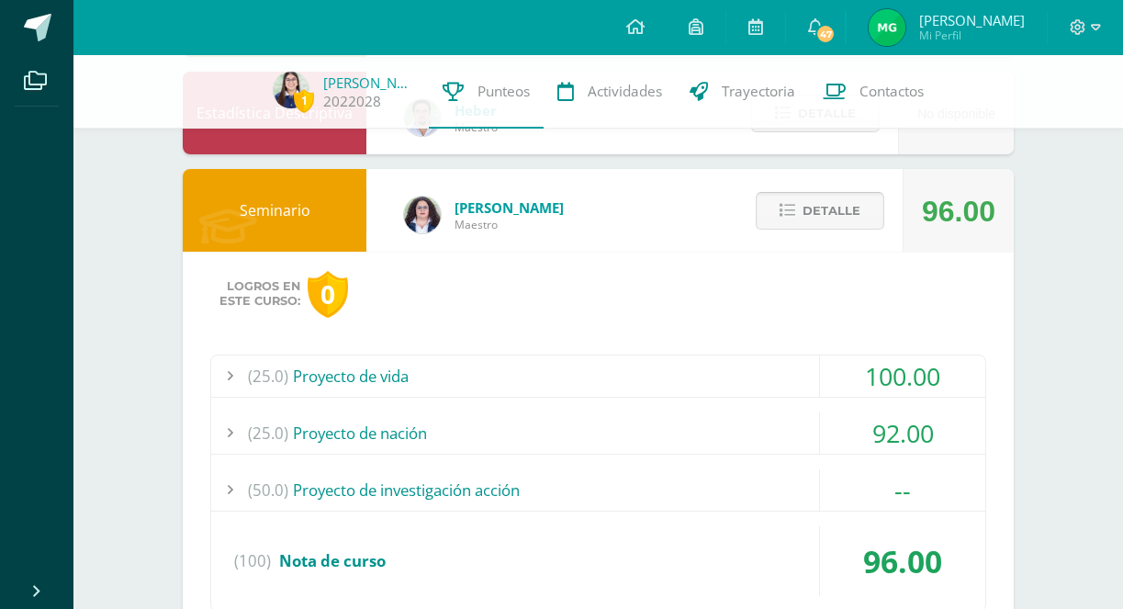
click at [805, 212] on span "Detalle" at bounding box center [832, 211] width 58 height 34
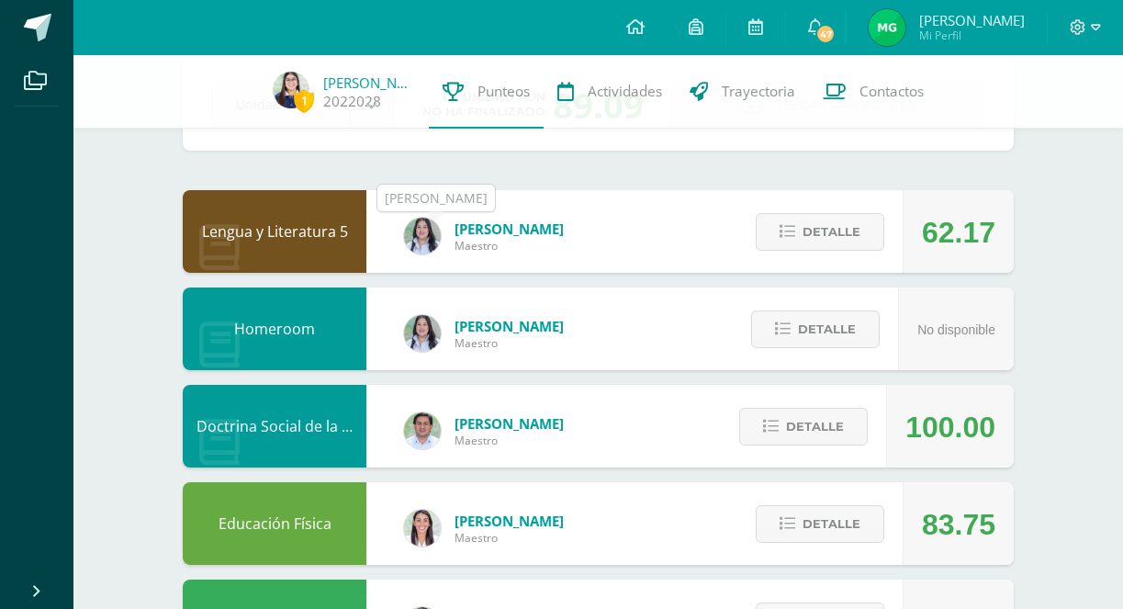
scroll to position [153, 0]
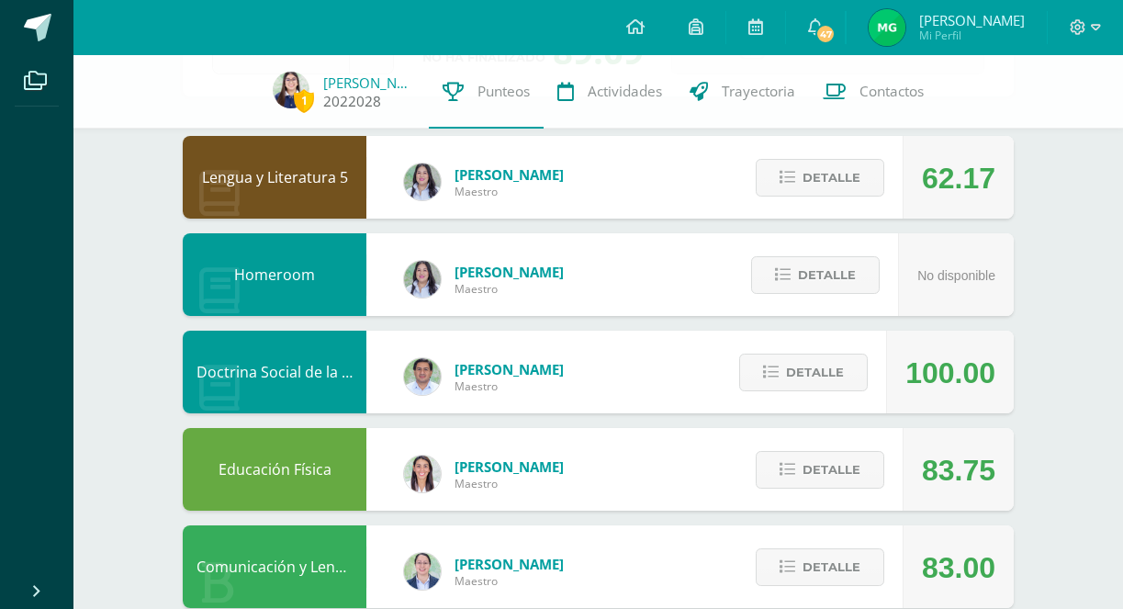
click at [293, 99] on img at bounding box center [291, 90] width 37 height 37
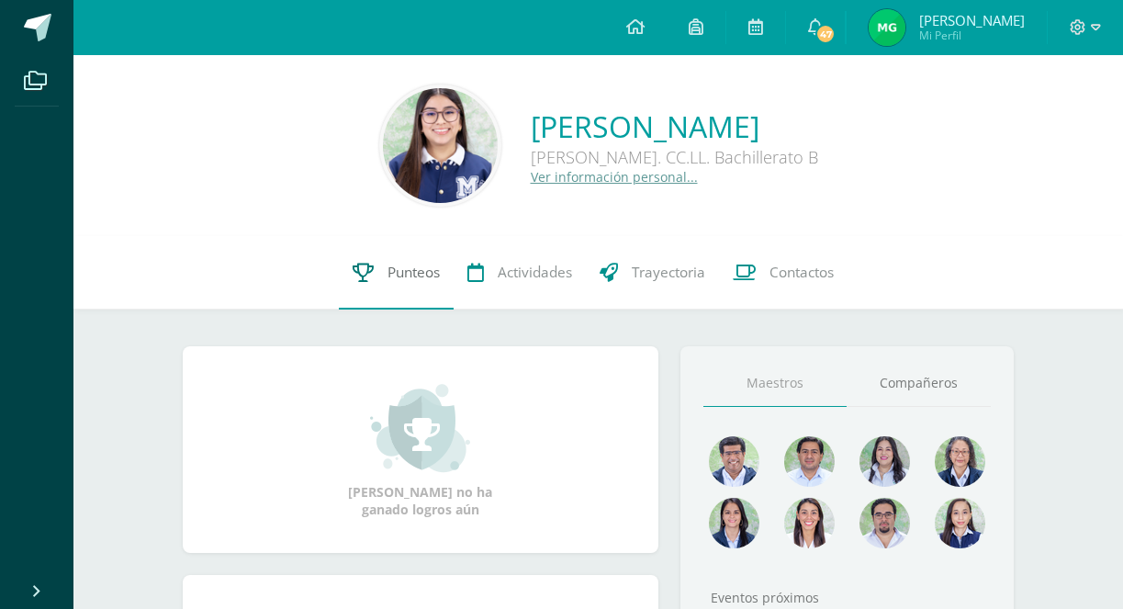
click at [409, 307] on link "Punteos" at bounding box center [396, 272] width 115 height 73
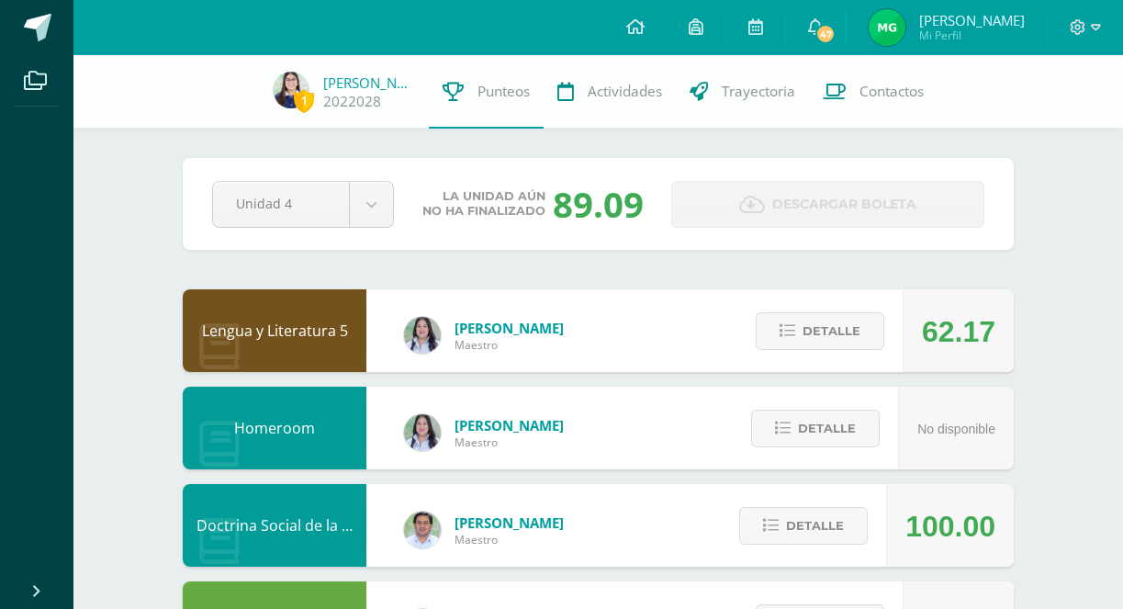
scroll to position [968, 0]
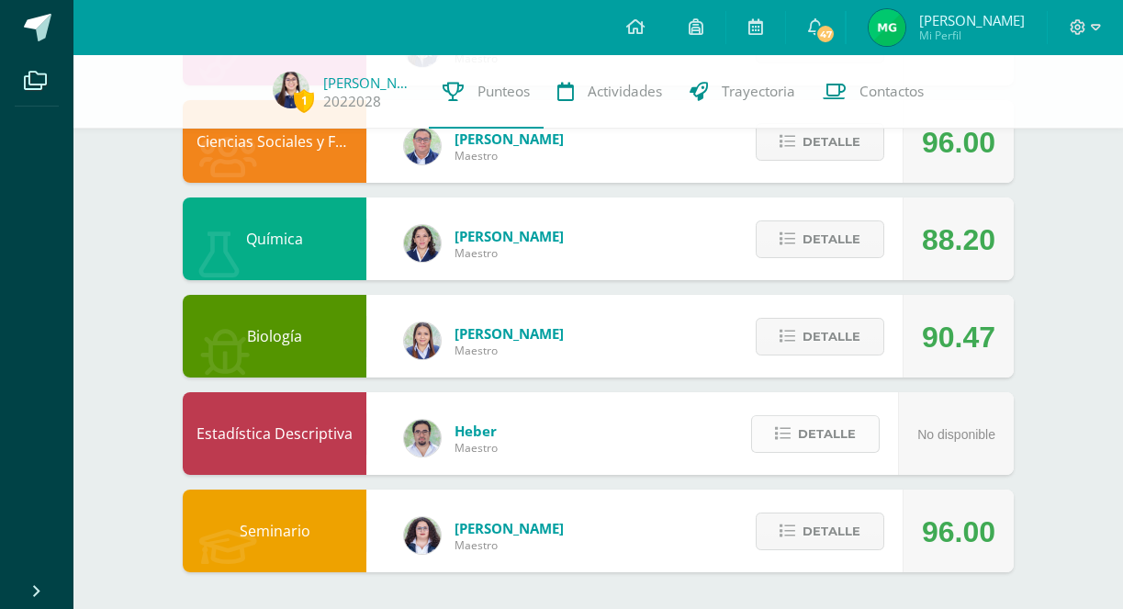
click at [832, 445] on span "Detalle" at bounding box center [827, 434] width 58 height 34
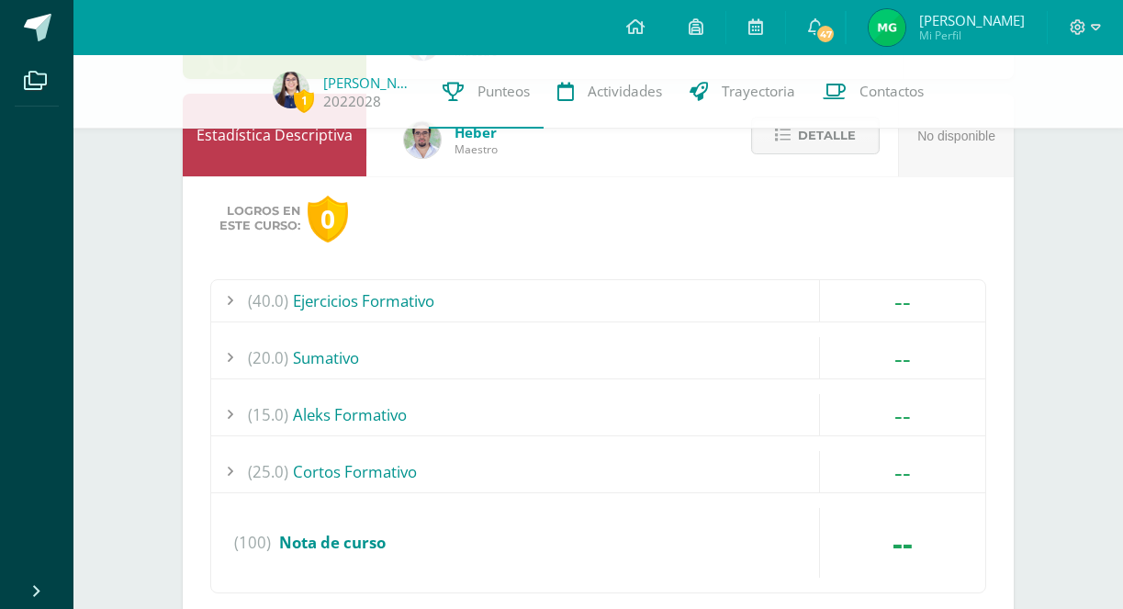
scroll to position [1267, 0]
click at [772, 303] on div "(40.0) Ejercicios Formativo" at bounding box center [598, 299] width 774 height 41
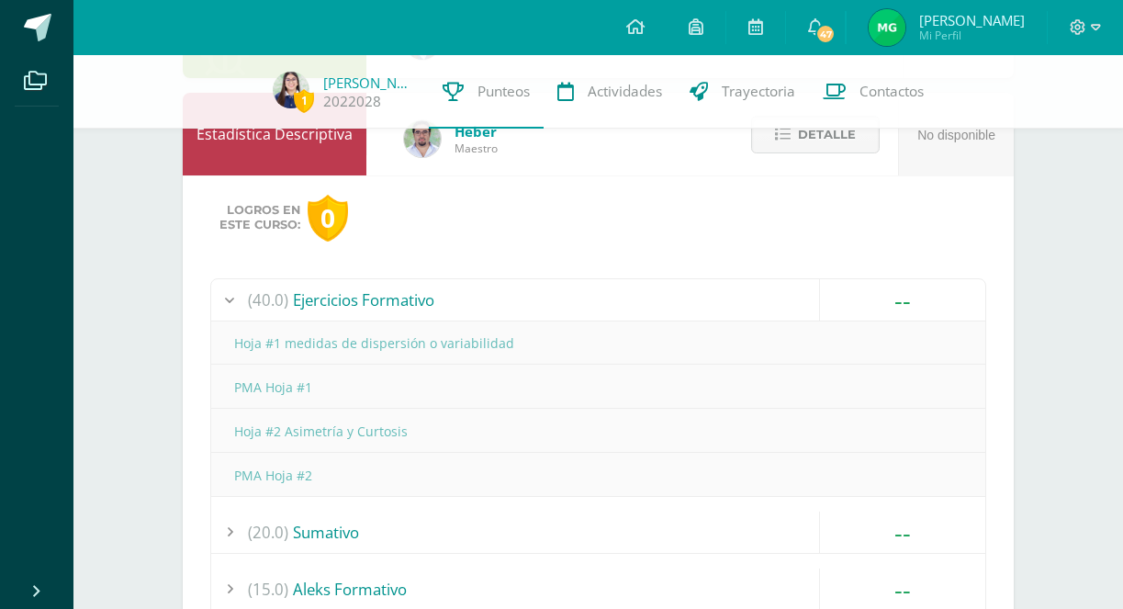
click at [661, 288] on div "(40.0) Ejercicios Formativo" at bounding box center [598, 299] width 774 height 41
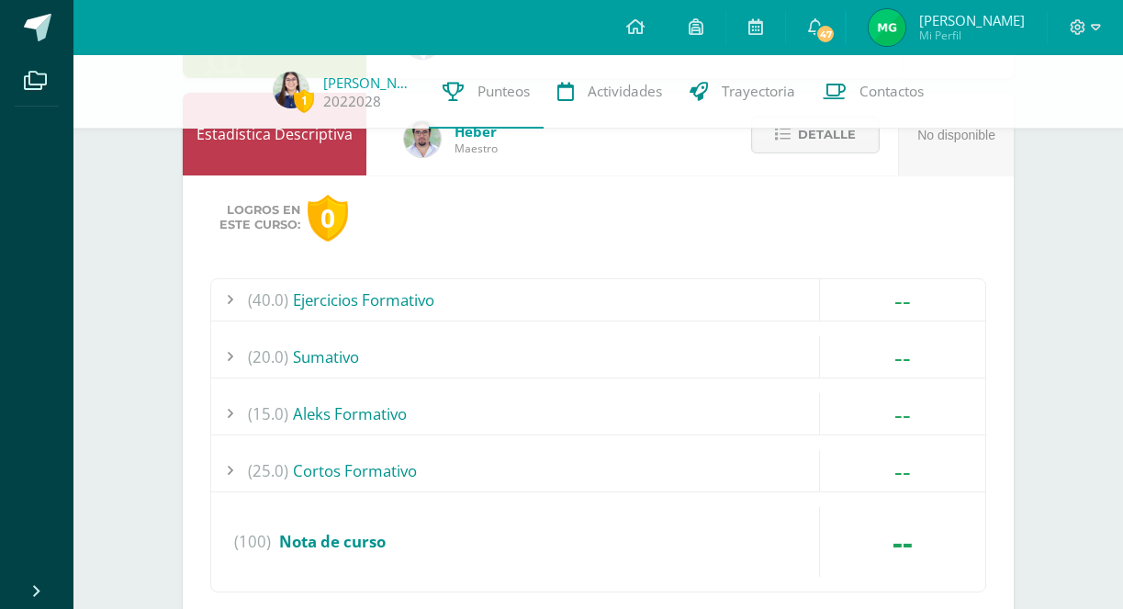
click at [601, 359] on div "(20.0) [GEOGRAPHIC_DATA]" at bounding box center [598, 356] width 774 height 41
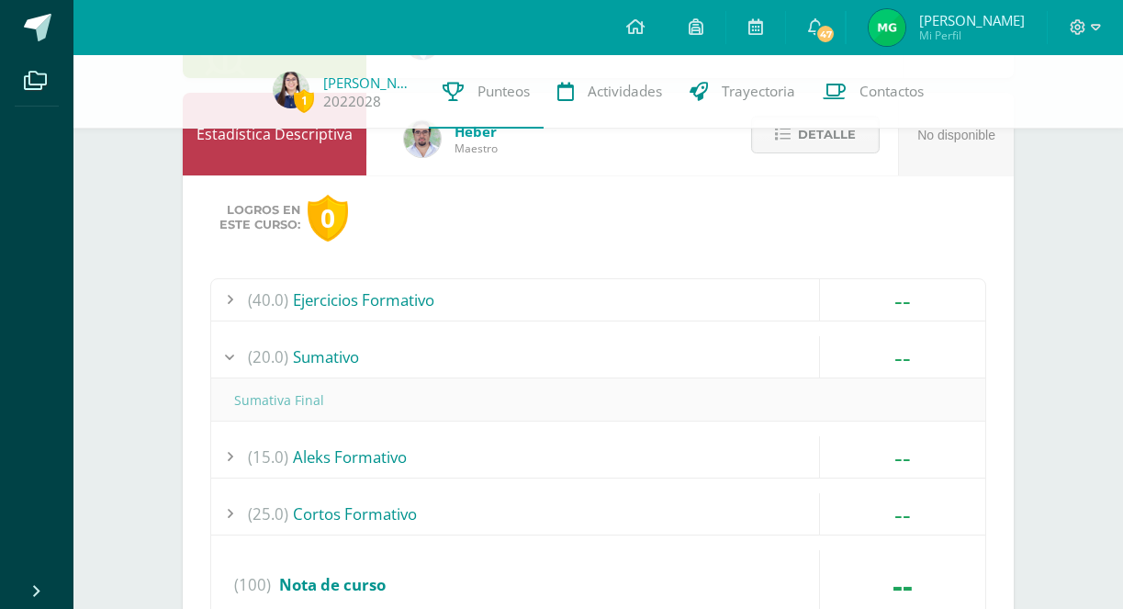
click at [601, 355] on div "(20.0) [GEOGRAPHIC_DATA]" at bounding box center [598, 356] width 774 height 41
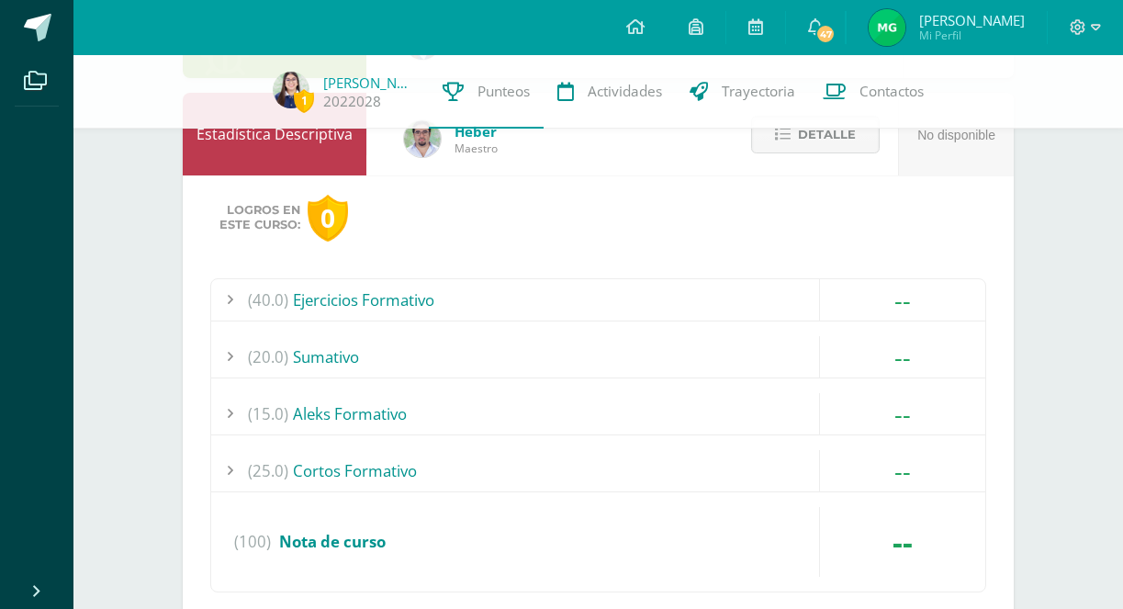
click at [580, 406] on div "(15.0) Aleks Formativo" at bounding box center [598, 413] width 774 height 41
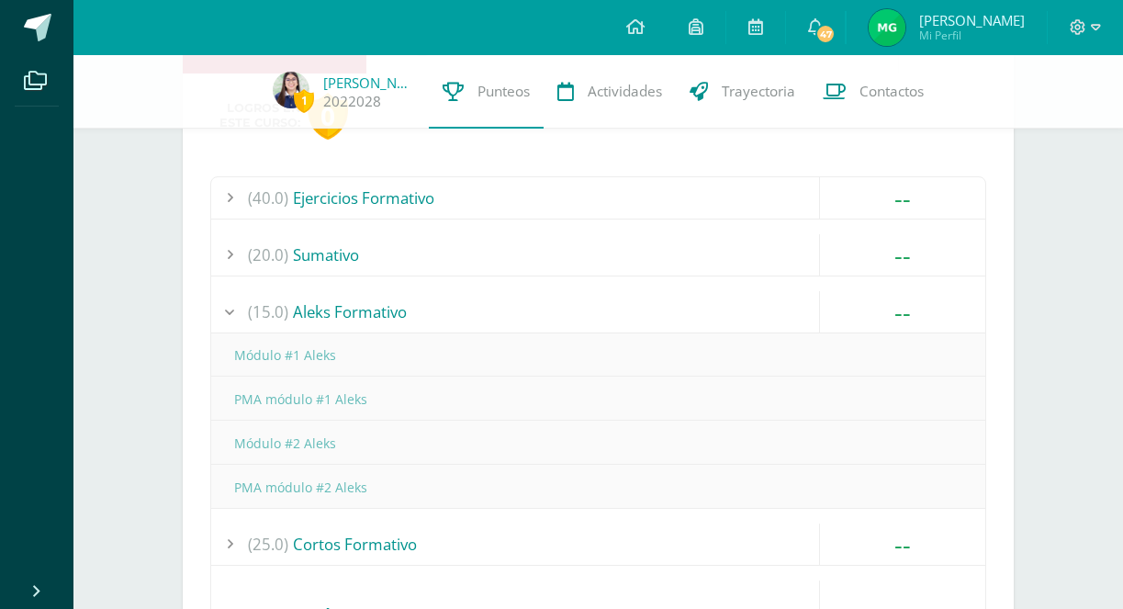
scroll to position [1394, 0]
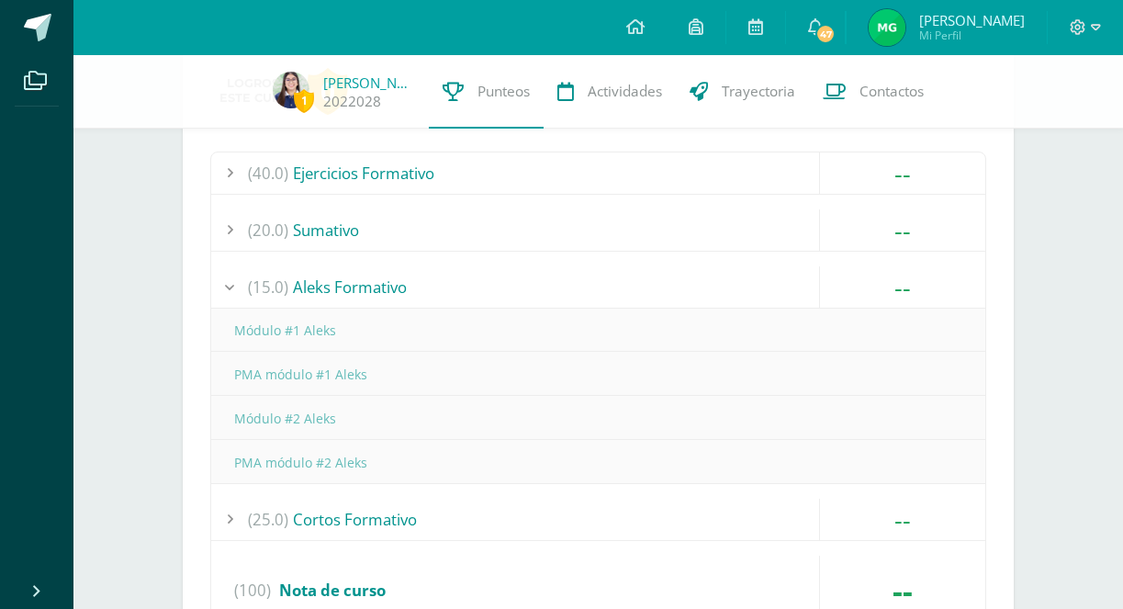
click at [577, 292] on div "(15.0) Aleks Formativo" at bounding box center [598, 286] width 774 height 41
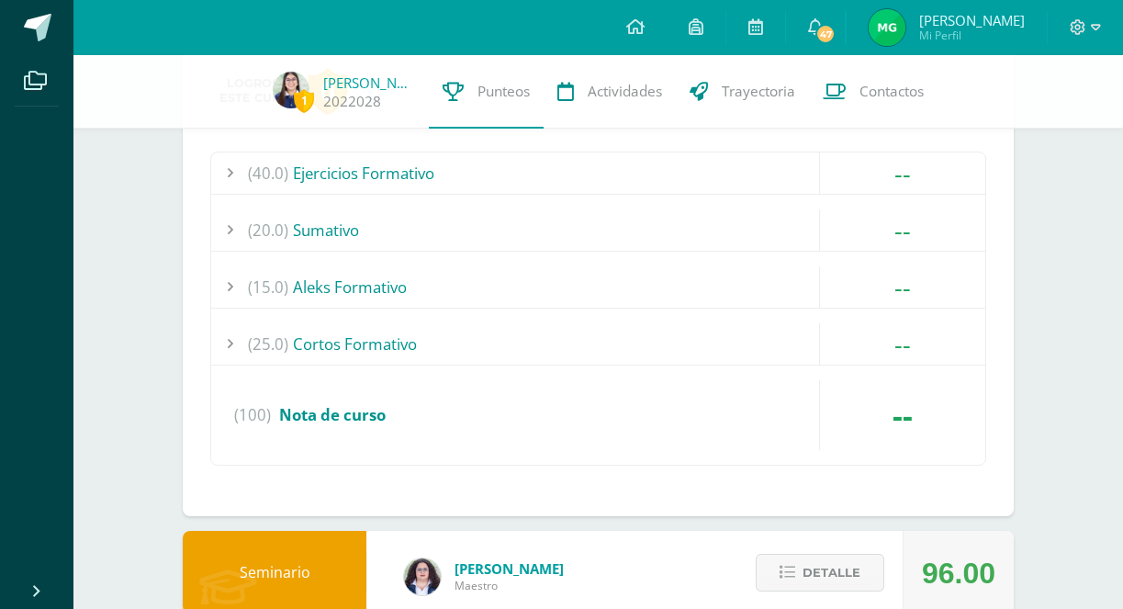
click at [553, 331] on div "(25.0) Cortos Formativo" at bounding box center [598, 343] width 774 height 41
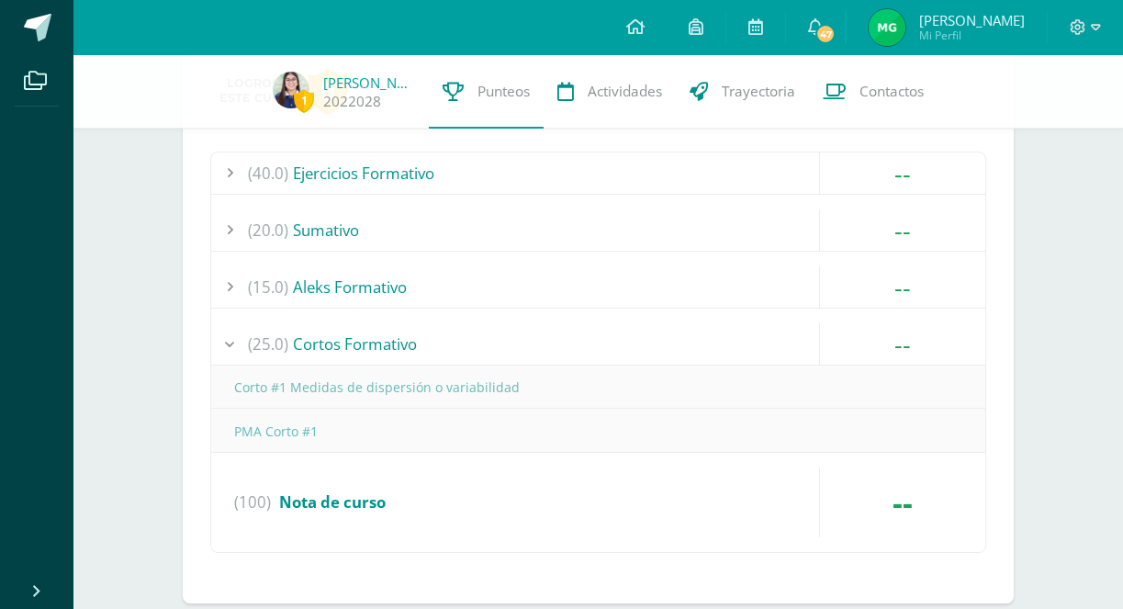
click at [566, 338] on div "(25.0) Cortos Formativo" at bounding box center [598, 343] width 774 height 41
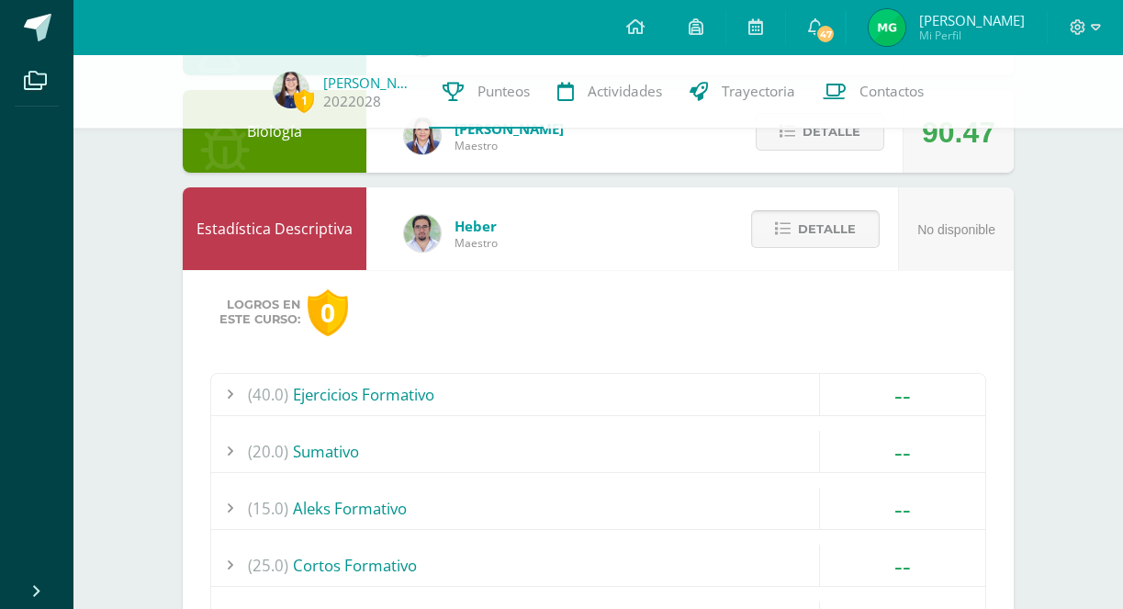
click at [805, 234] on span "Detalle" at bounding box center [827, 229] width 58 height 34
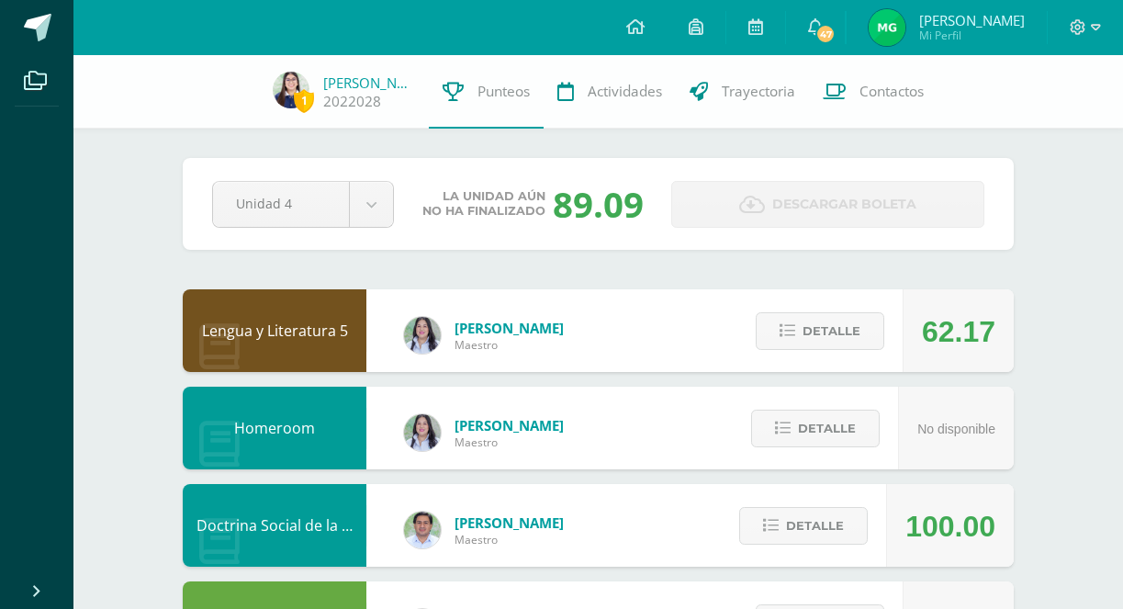
scroll to position [138, 0]
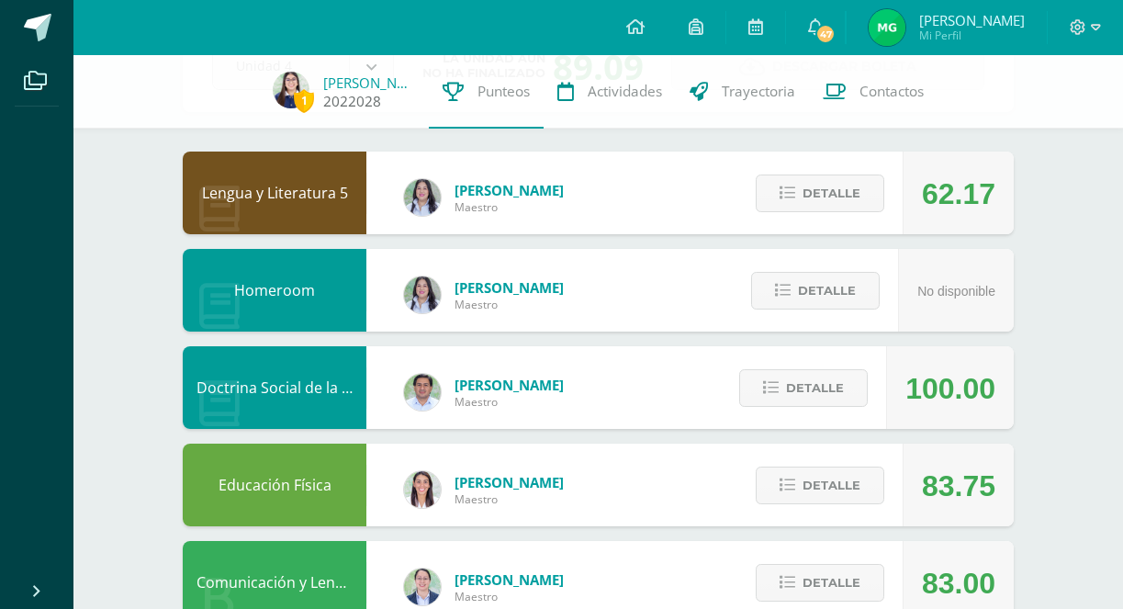
click at [298, 87] on img at bounding box center [291, 90] width 37 height 37
